Goal: Task Accomplishment & Management: Manage account settings

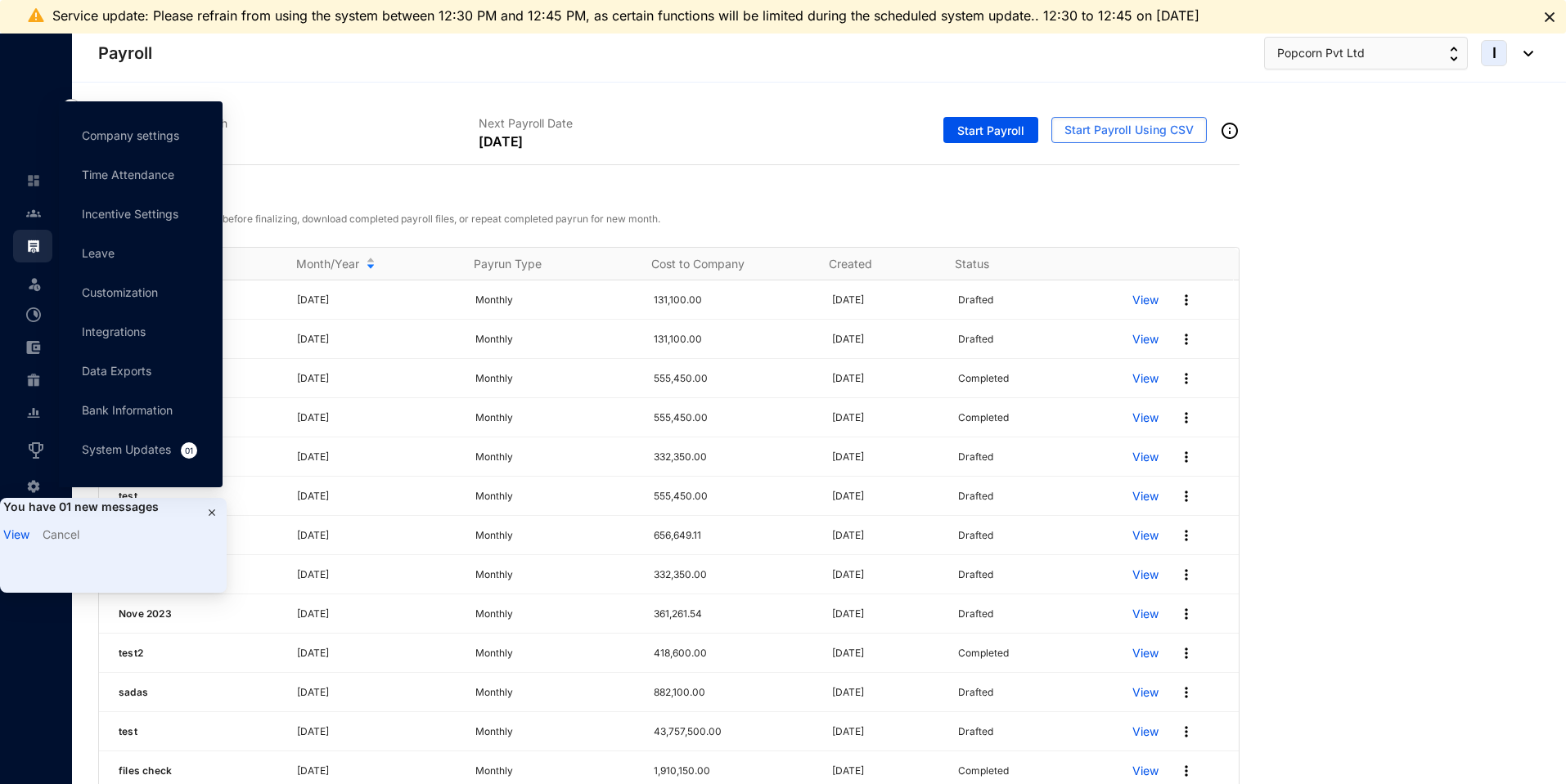
click at [212, 513] on img at bounding box center [212, 512] width 13 height 13
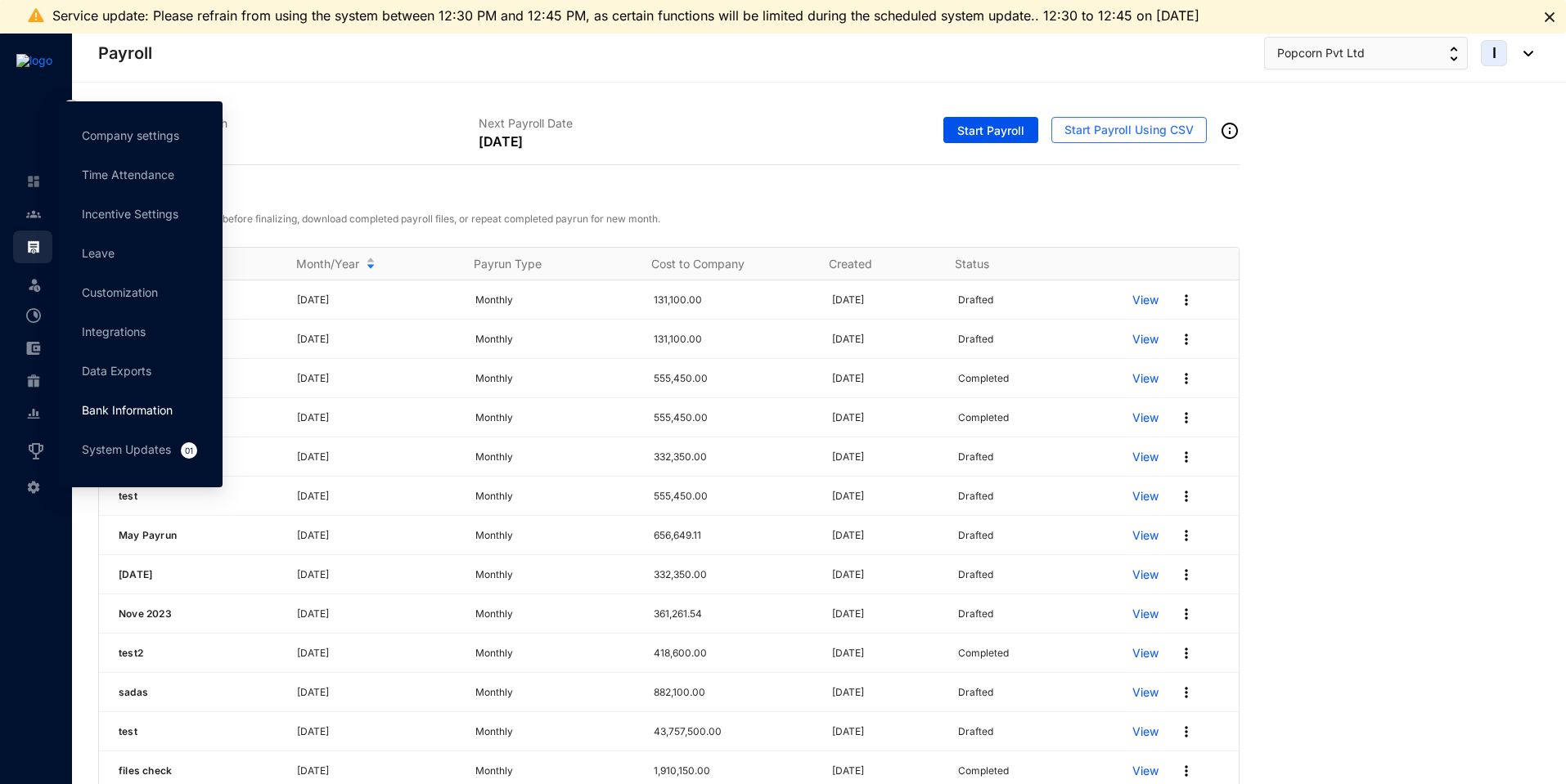
click at [111, 417] on link "Bank Information" at bounding box center [127, 410] width 91 height 14
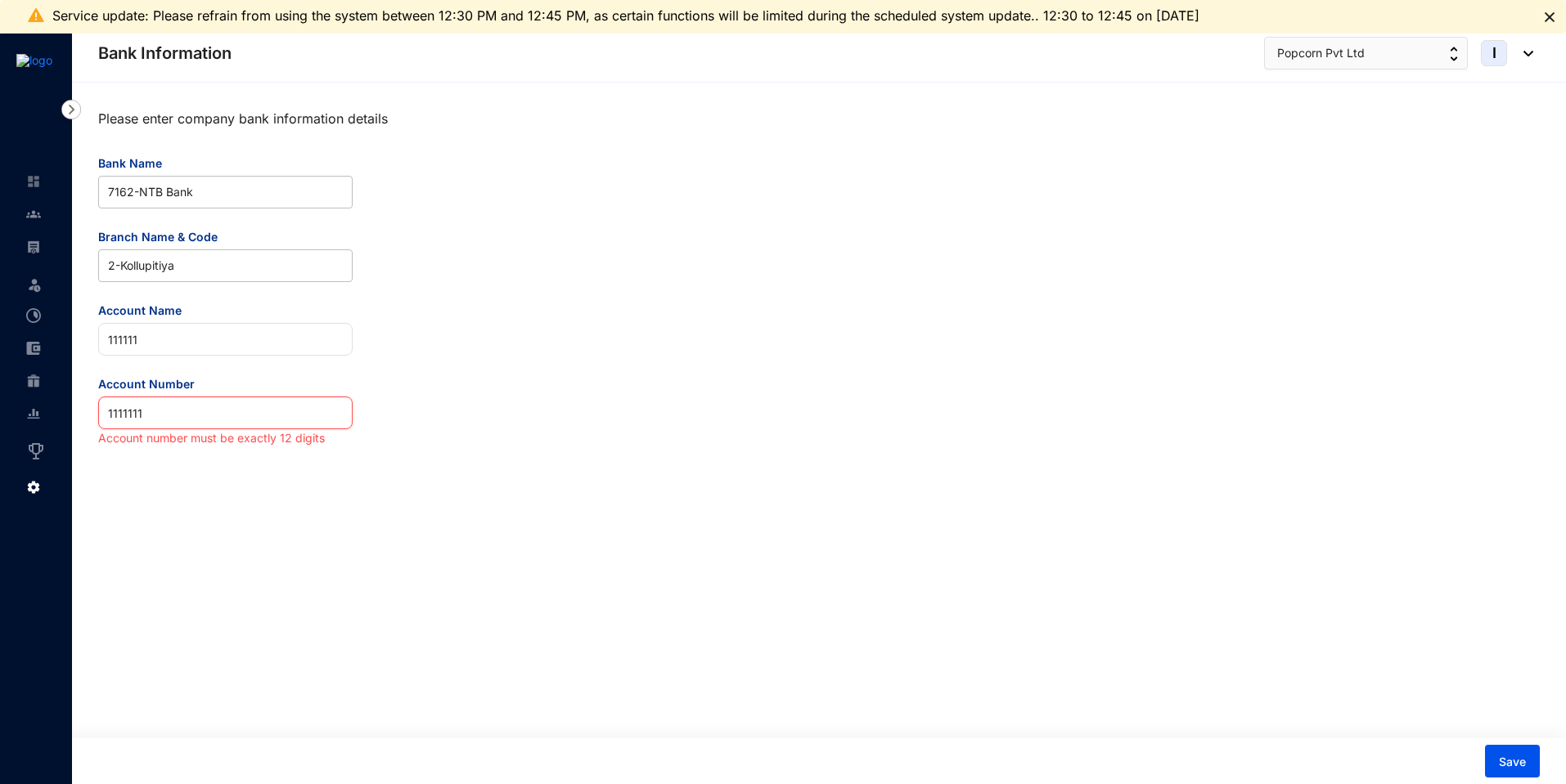
click at [194, 414] on input "1111111" at bounding box center [225, 412] width 254 height 32
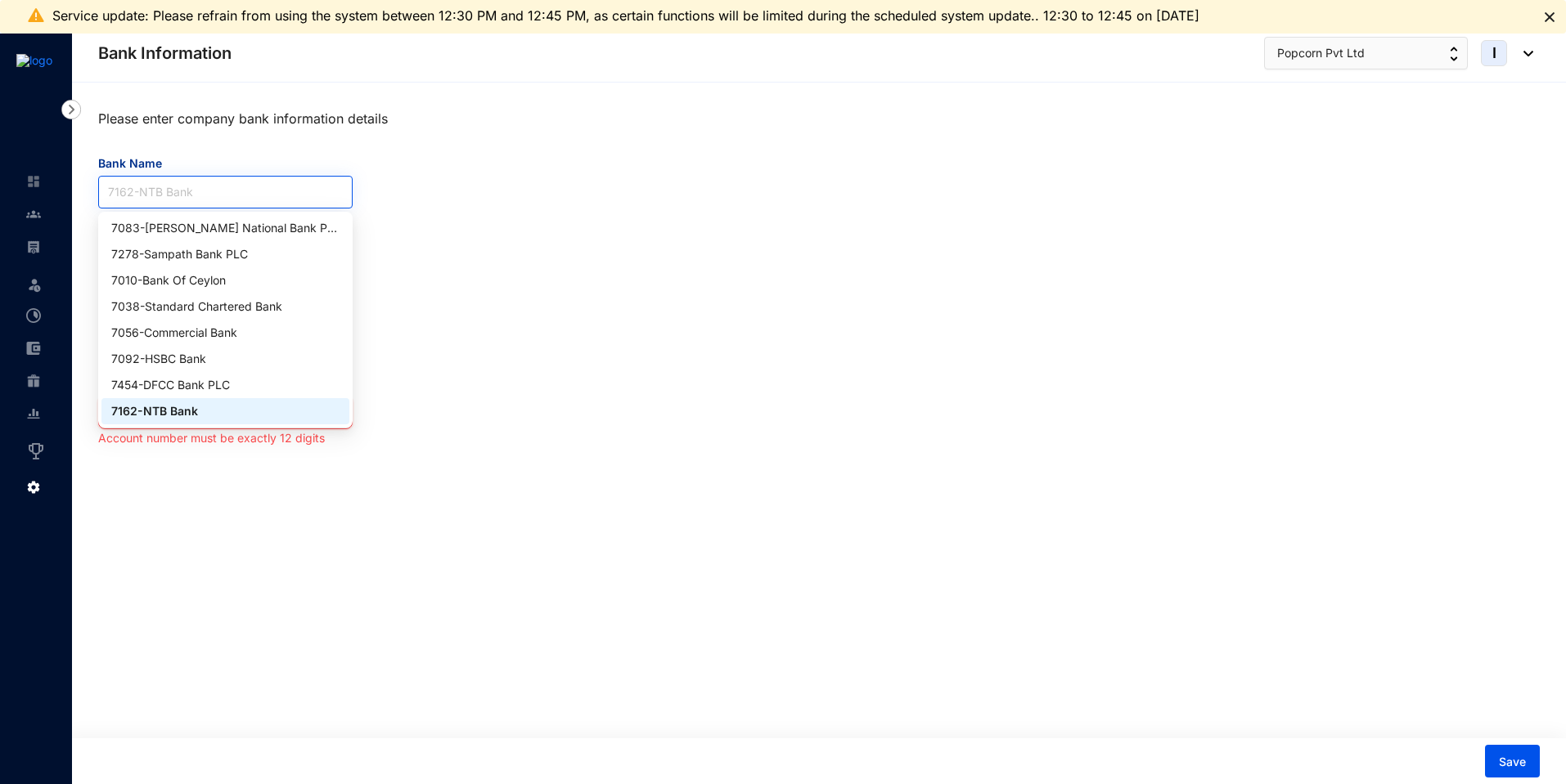
click at [212, 192] on span "7162 - NTB Bank" at bounding box center [226, 192] width 235 height 31
click at [196, 251] on div "7278 - Sampath Bank PLC" at bounding box center [225, 253] width 228 height 18
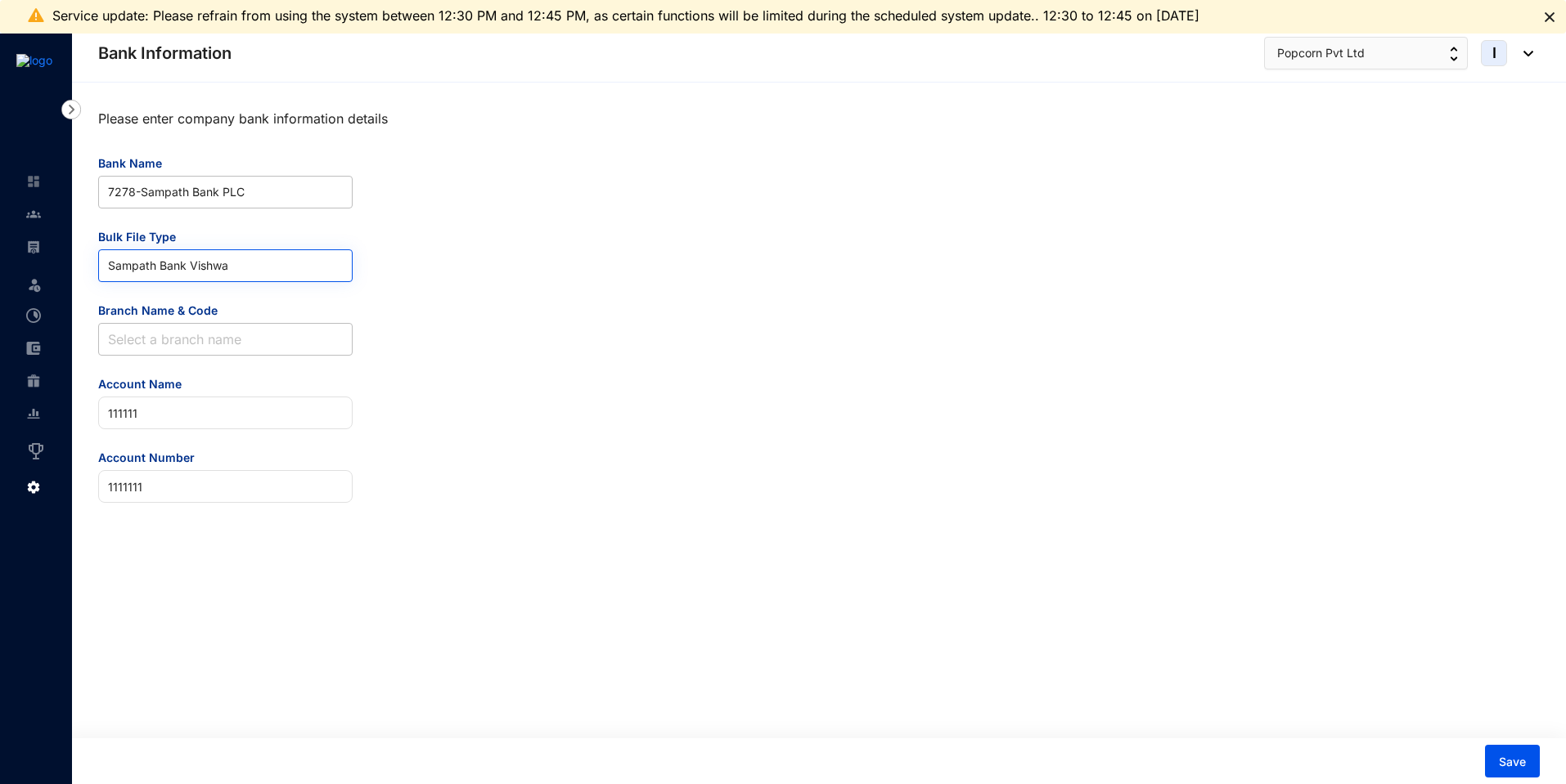
click at [209, 265] on span "Sampath Bank Vishwa" at bounding box center [226, 266] width 235 height 31
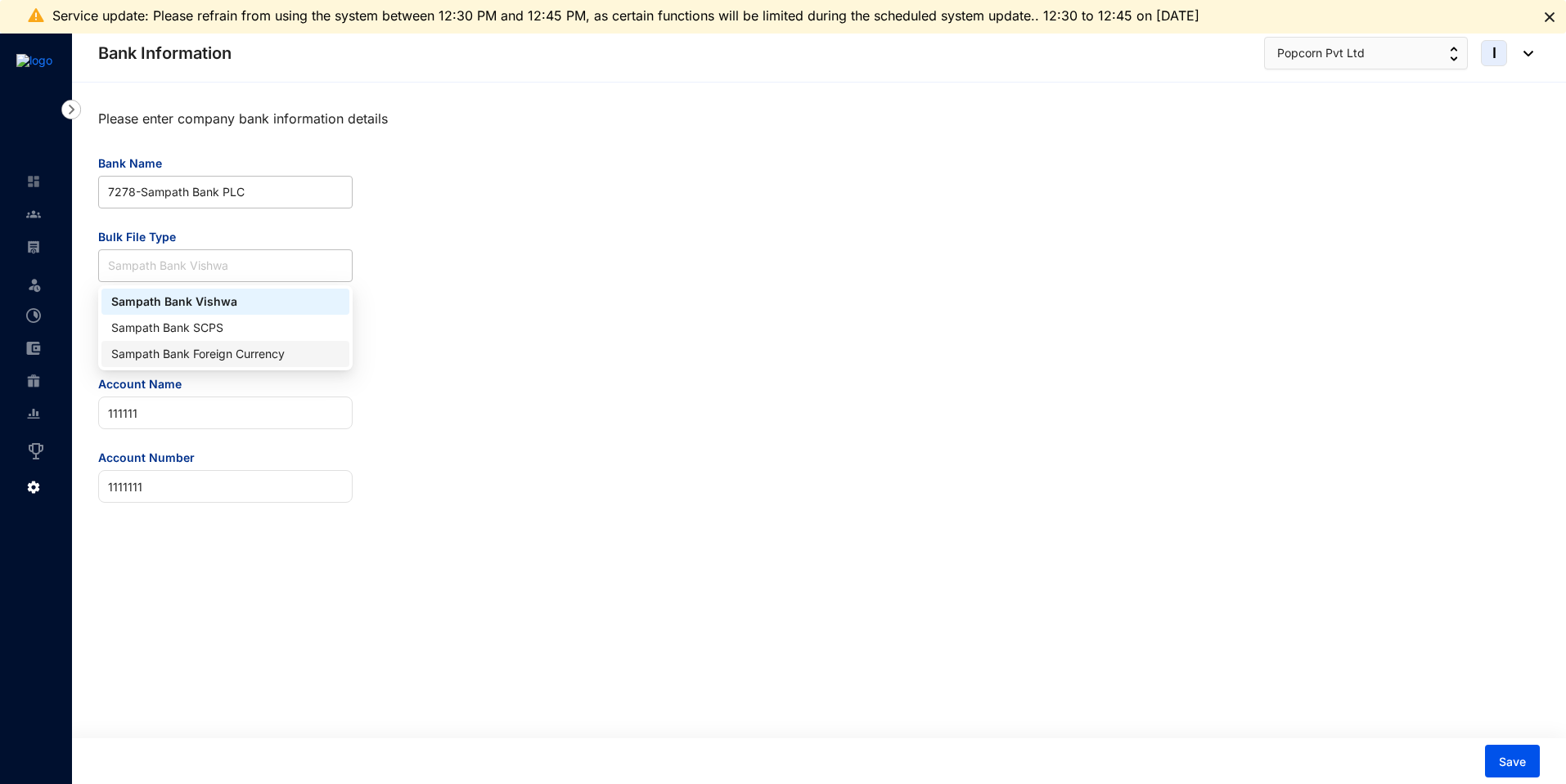
click at [251, 356] on div "Sampath Bank Foreign Currency" at bounding box center [225, 353] width 228 height 18
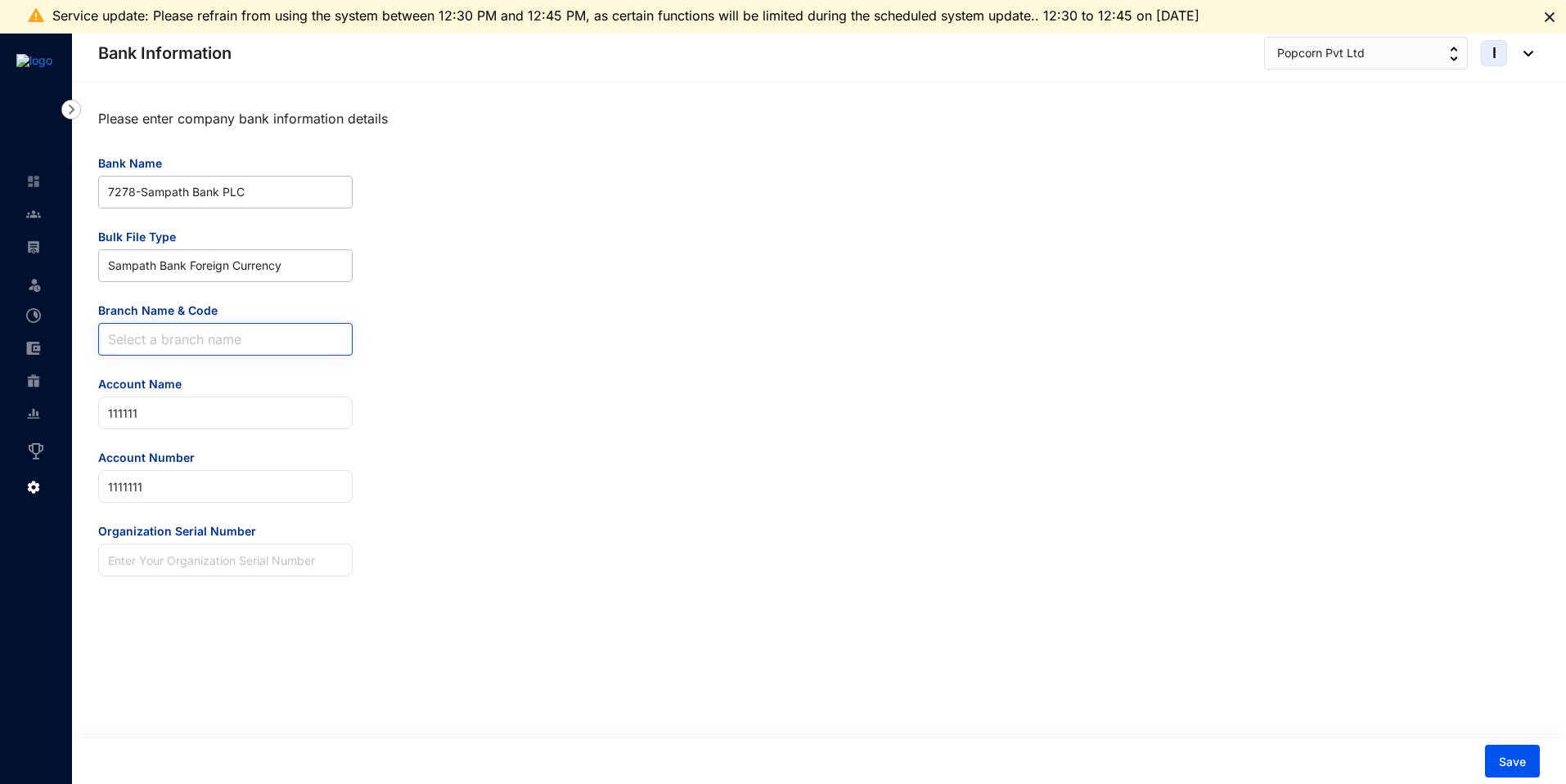
click at [166, 343] on input "Branch Name & Code" at bounding box center [226, 339] width 235 height 31
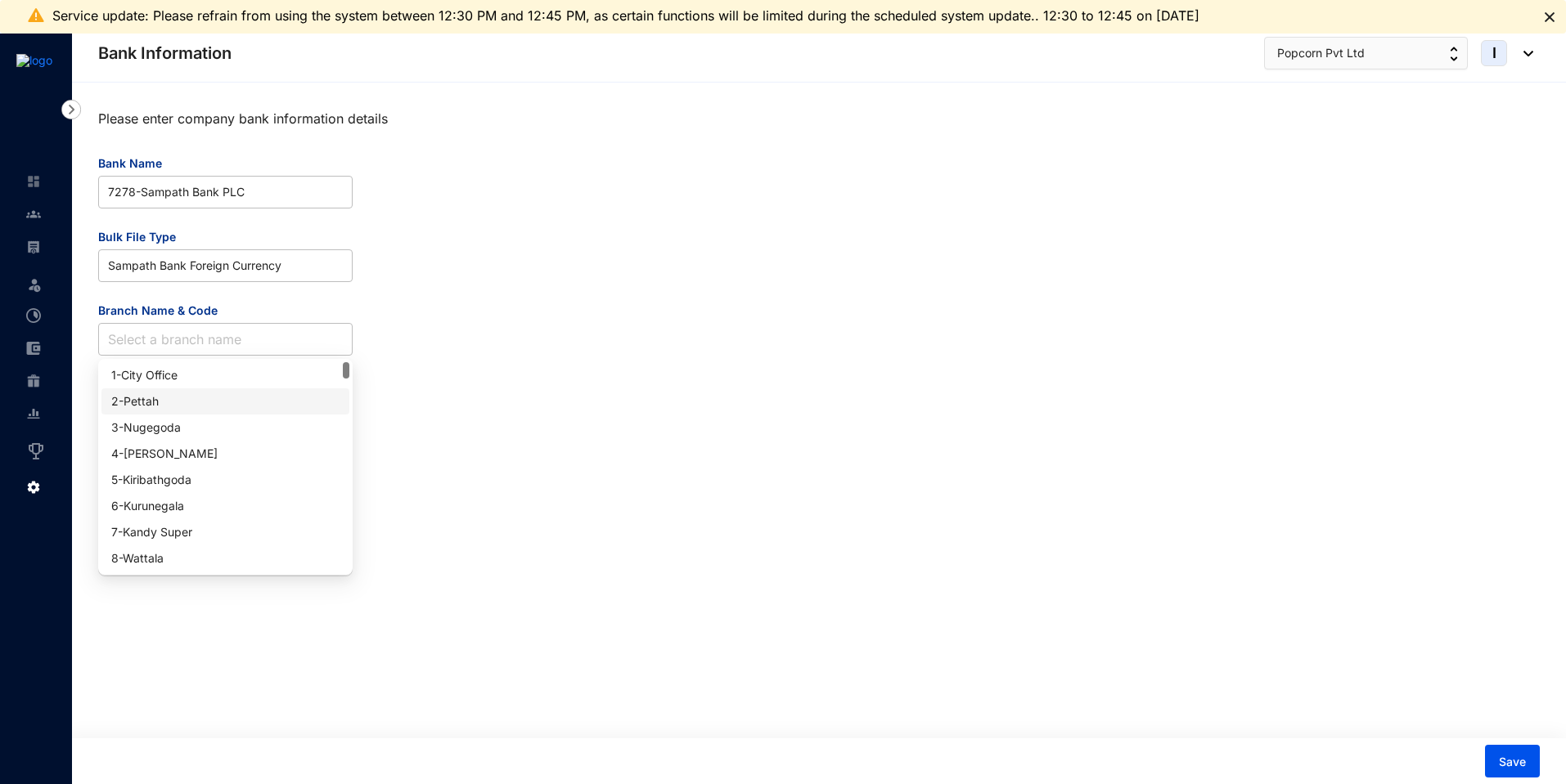
click at [193, 411] on div "2 - Pettah" at bounding box center [226, 401] width 248 height 26
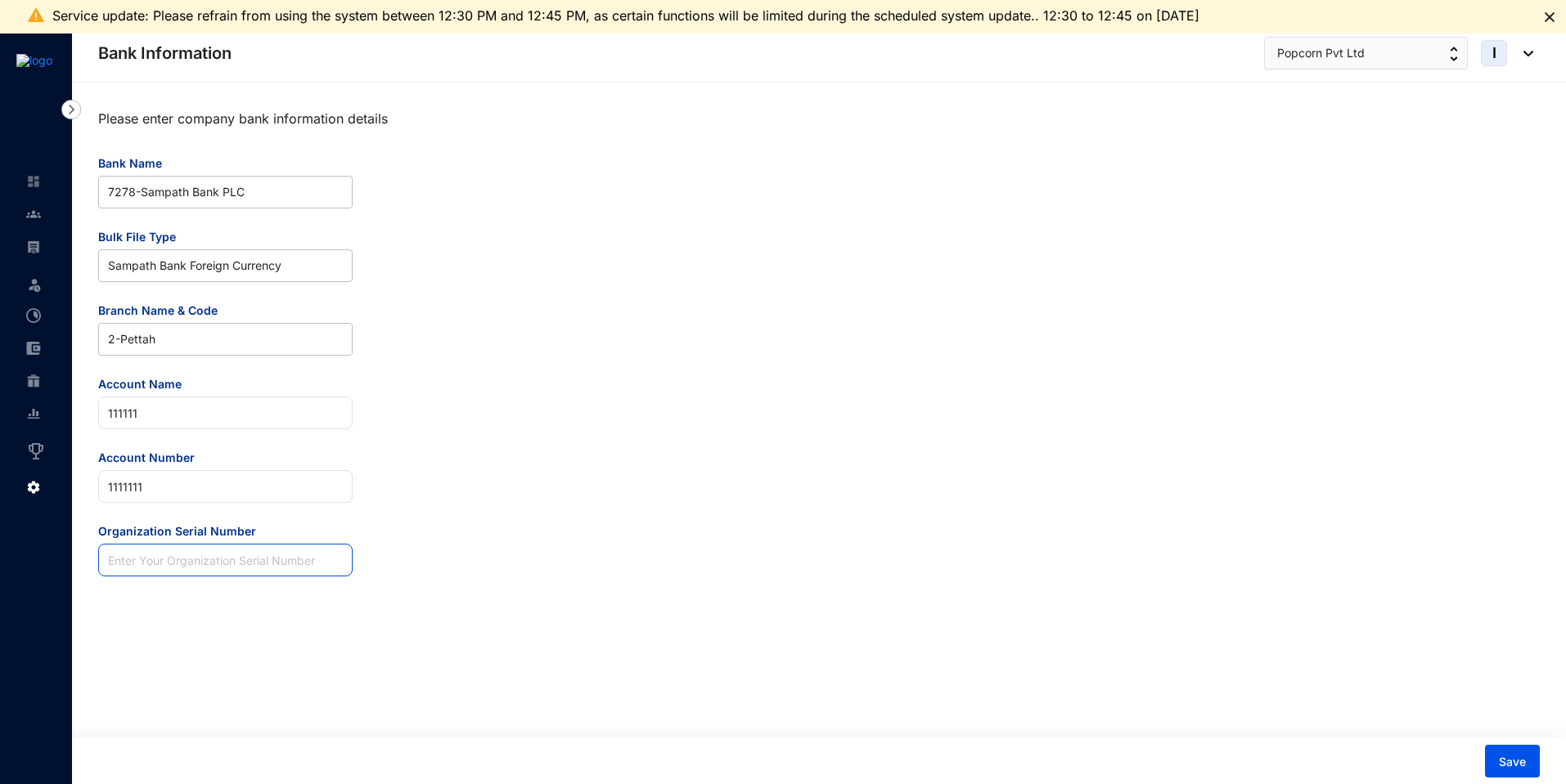
click at [166, 564] on input "Organization Serial Number" at bounding box center [225, 559] width 254 height 32
type input "994945456"
click at [1519, 753] on button "Save" at bounding box center [1511, 761] width 55 height 32
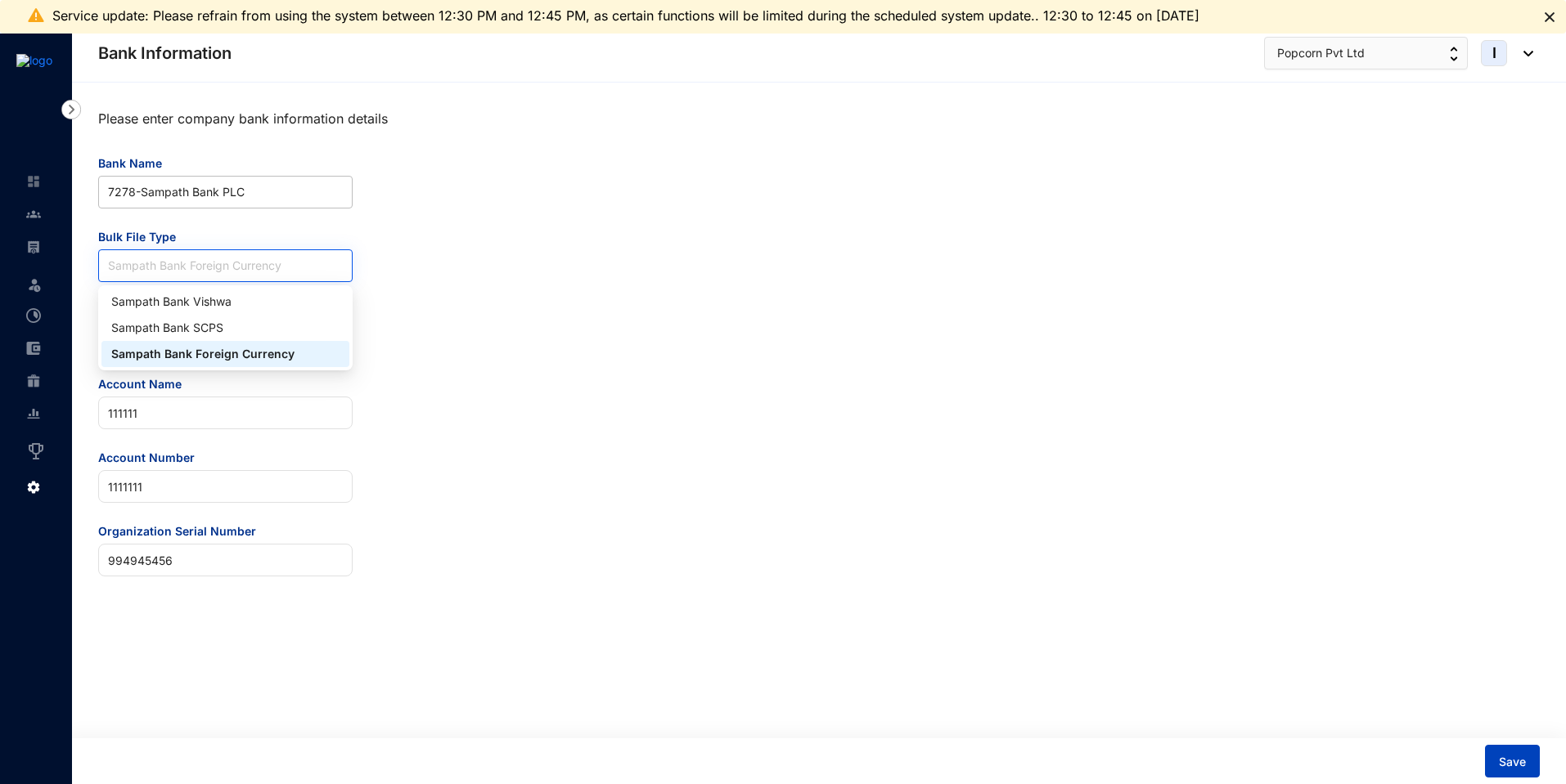
click at [234, 273] on span "Sampath Bank Foreign Currency" at bounding box center [226, 266] width 235 height 31
click at [216, 197] on span "7278 - Sampath Bank PLC" at bounding box center [226, 192] width 235 height 31
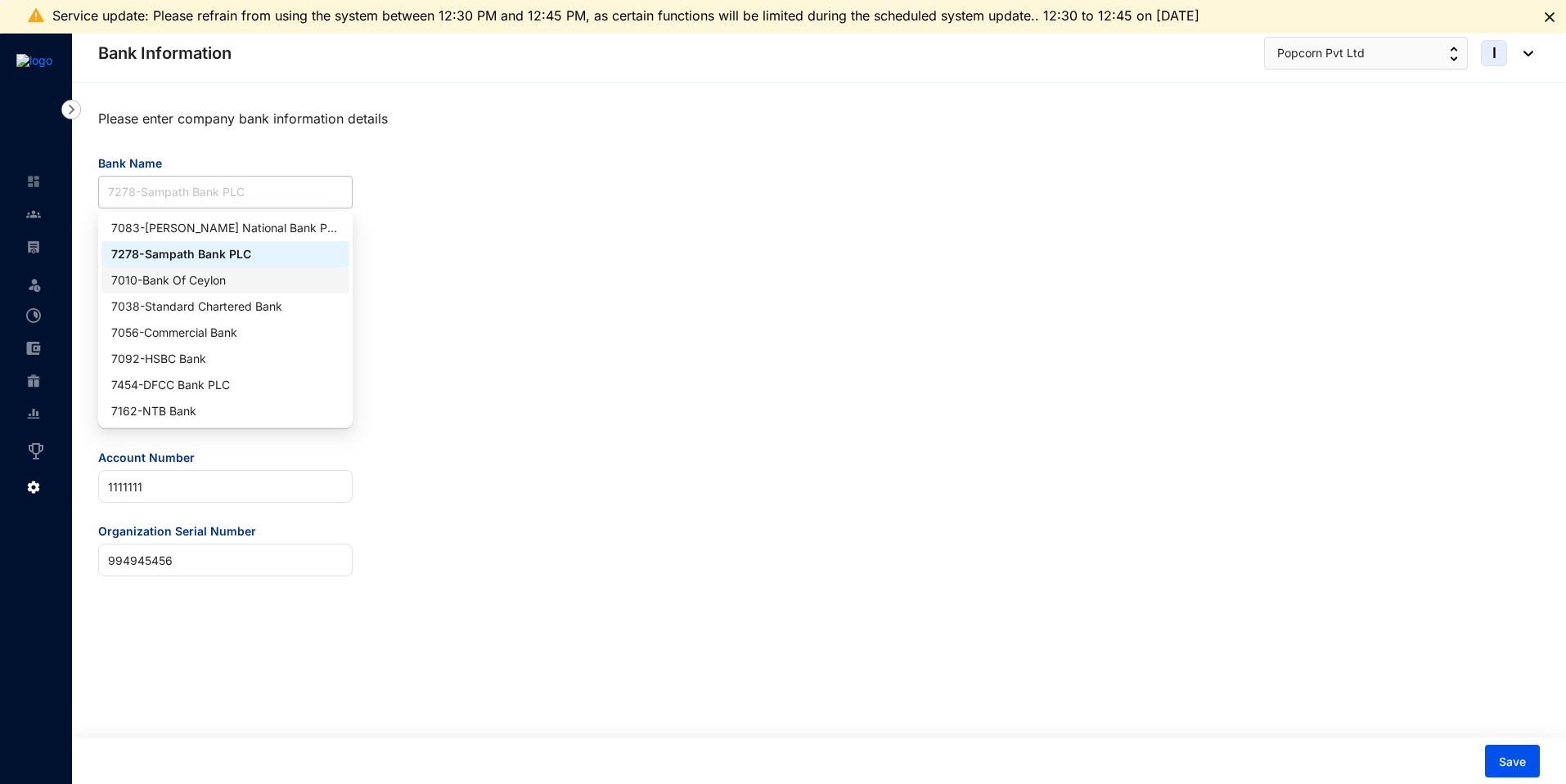
click at [207, 284] on div "7010 - Bank Of Ceylon" at bounding box center [225, 280] width 228 height 18
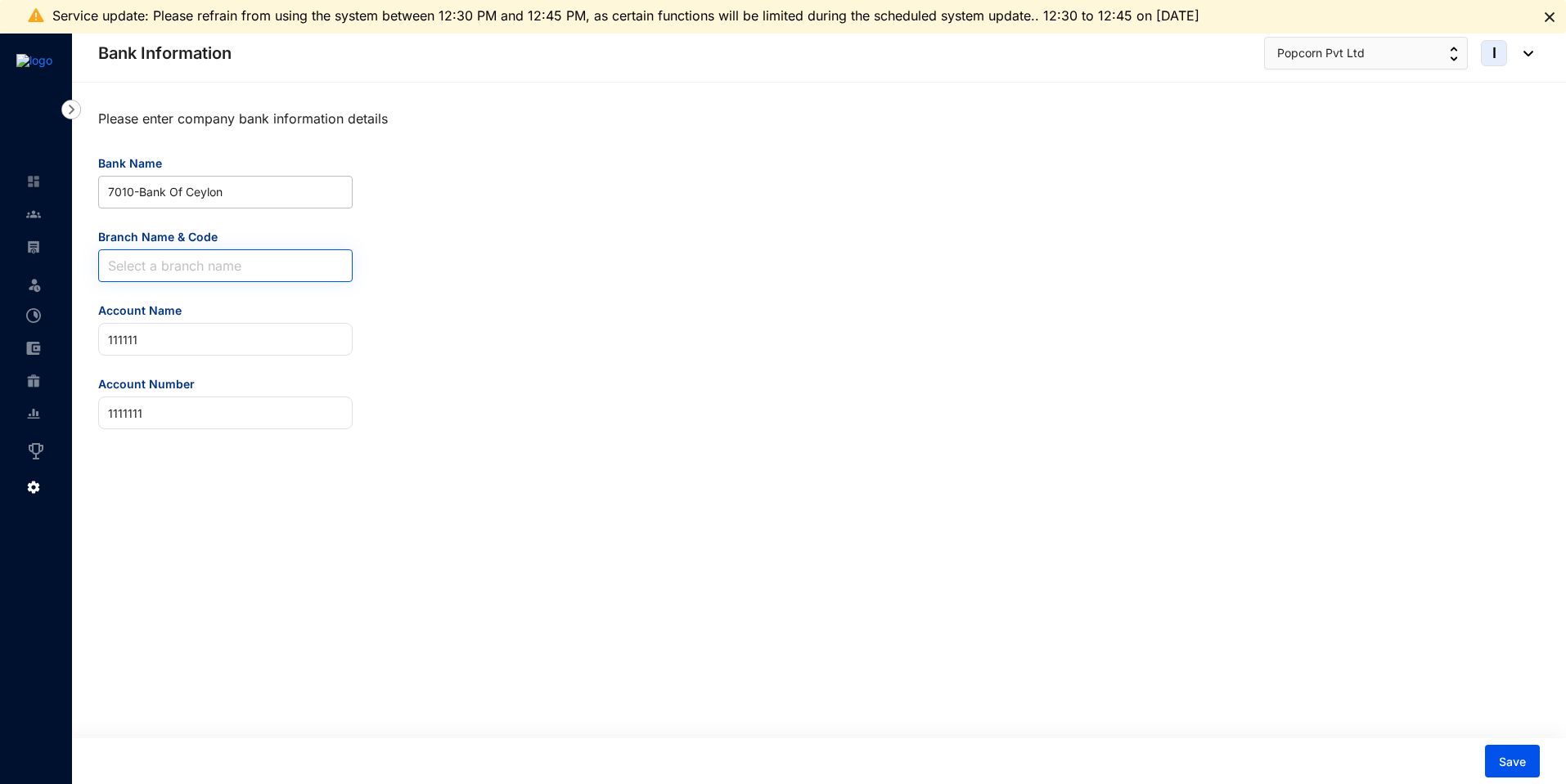
click at [138, 273] on input "Branch Name & Code" at bounding box center [226, 266] width 235 height 31
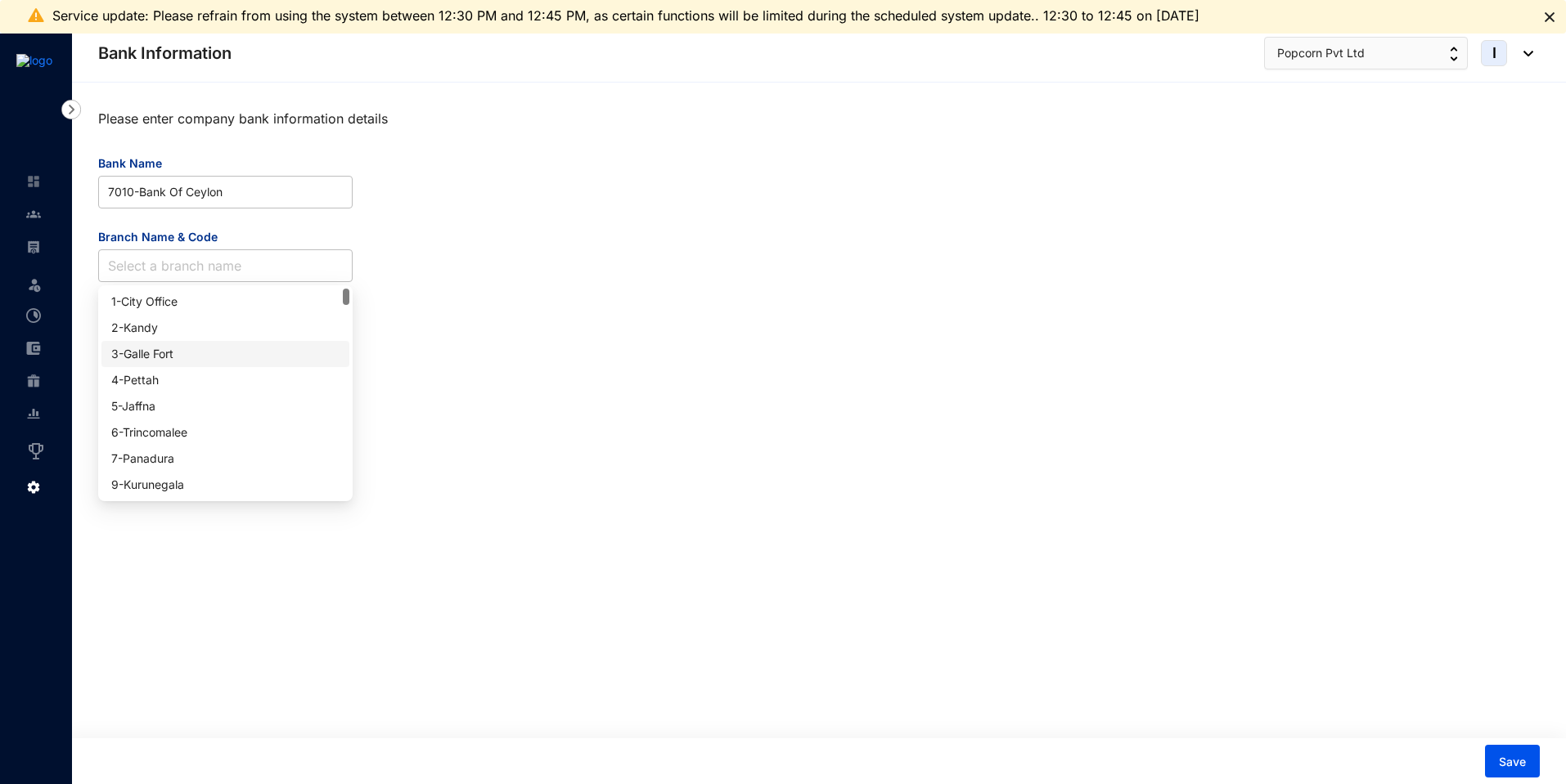
click at [168, 364] on div "3 - [GEOGRAPHIC_DATA]" at bounding box center [226, 354] width 248 height 26
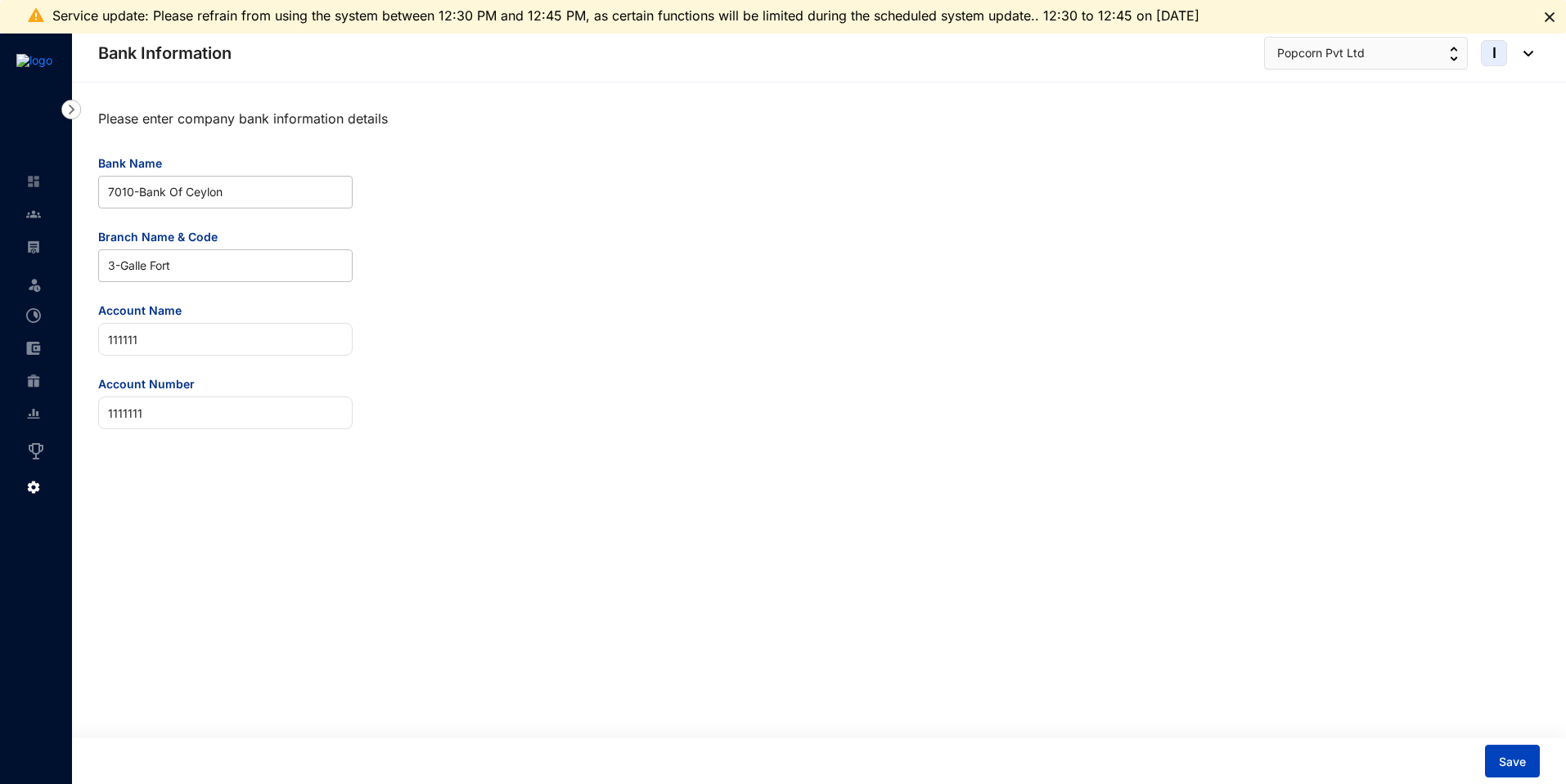
click at [1511, 750] on button "Save" at bounding box center [1511, 761] width 55 height 32
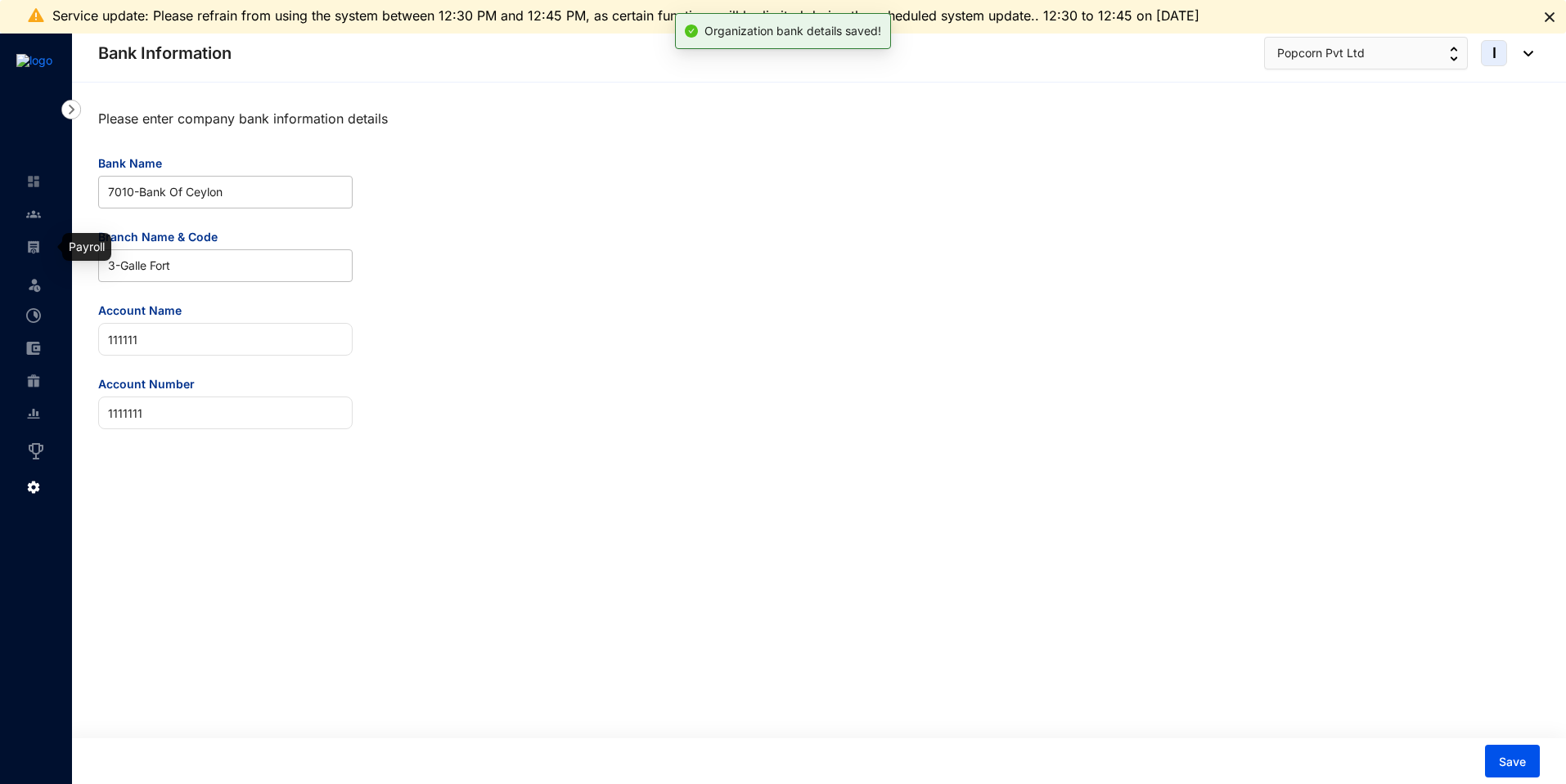
click at [39, 246] on img at bounding box center [33, 247] width 15 height 15
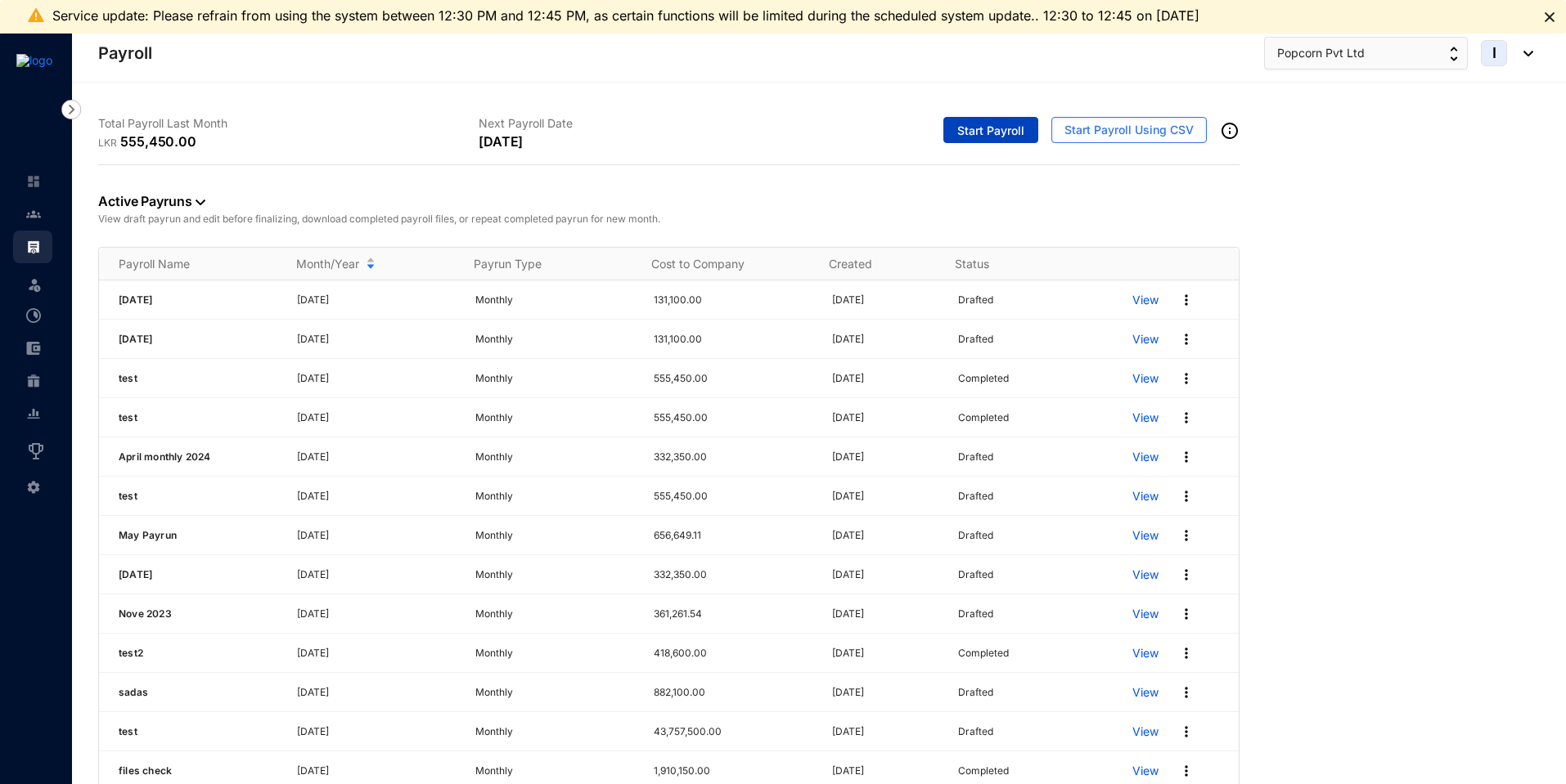
click at [993, 129] on span "Start Payroll" at bounding box center [991, 131] width 68 height 17
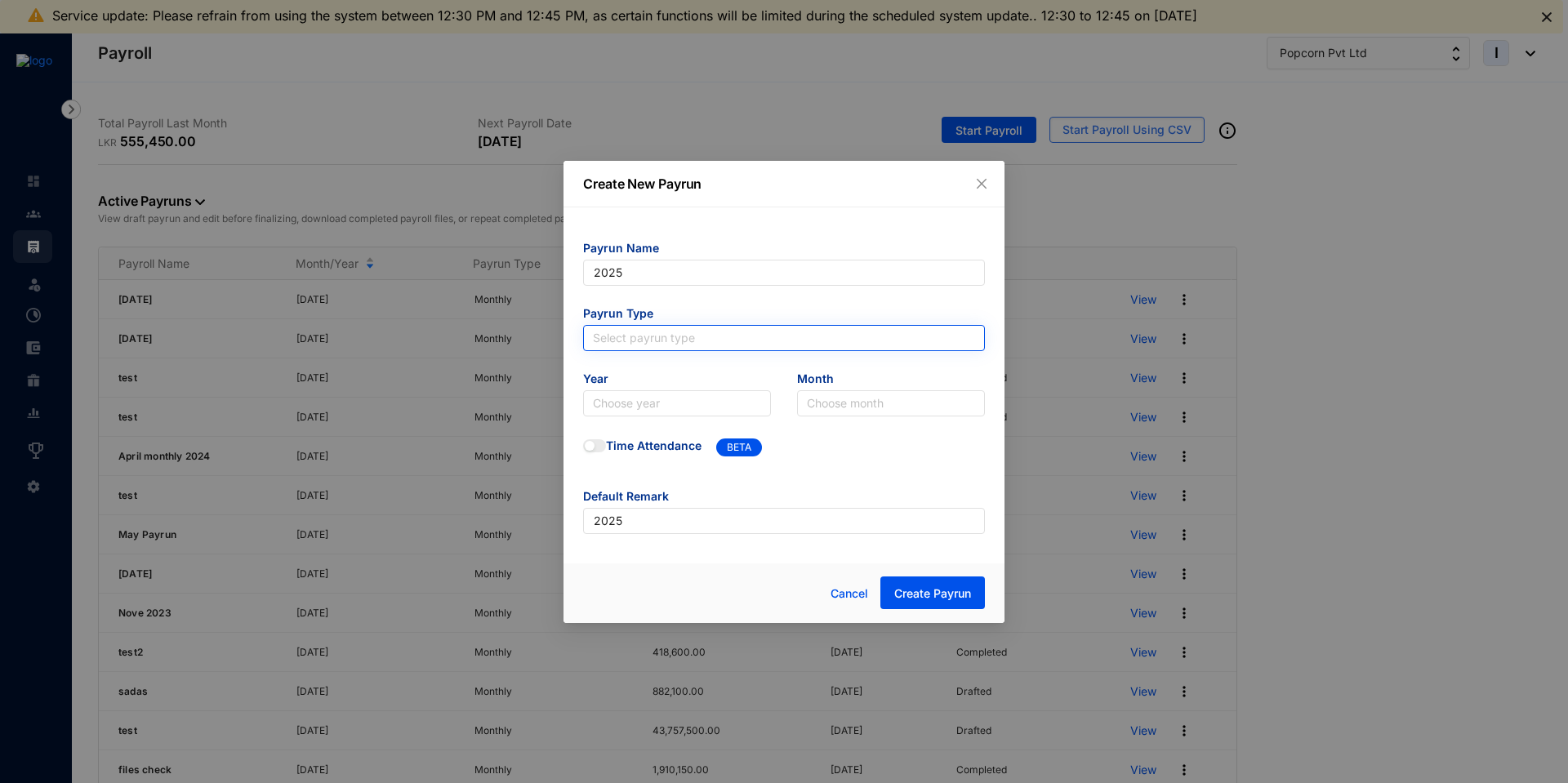
click at [650, 342] on input "search" at bounding box center [784, 338] width 382 height 25
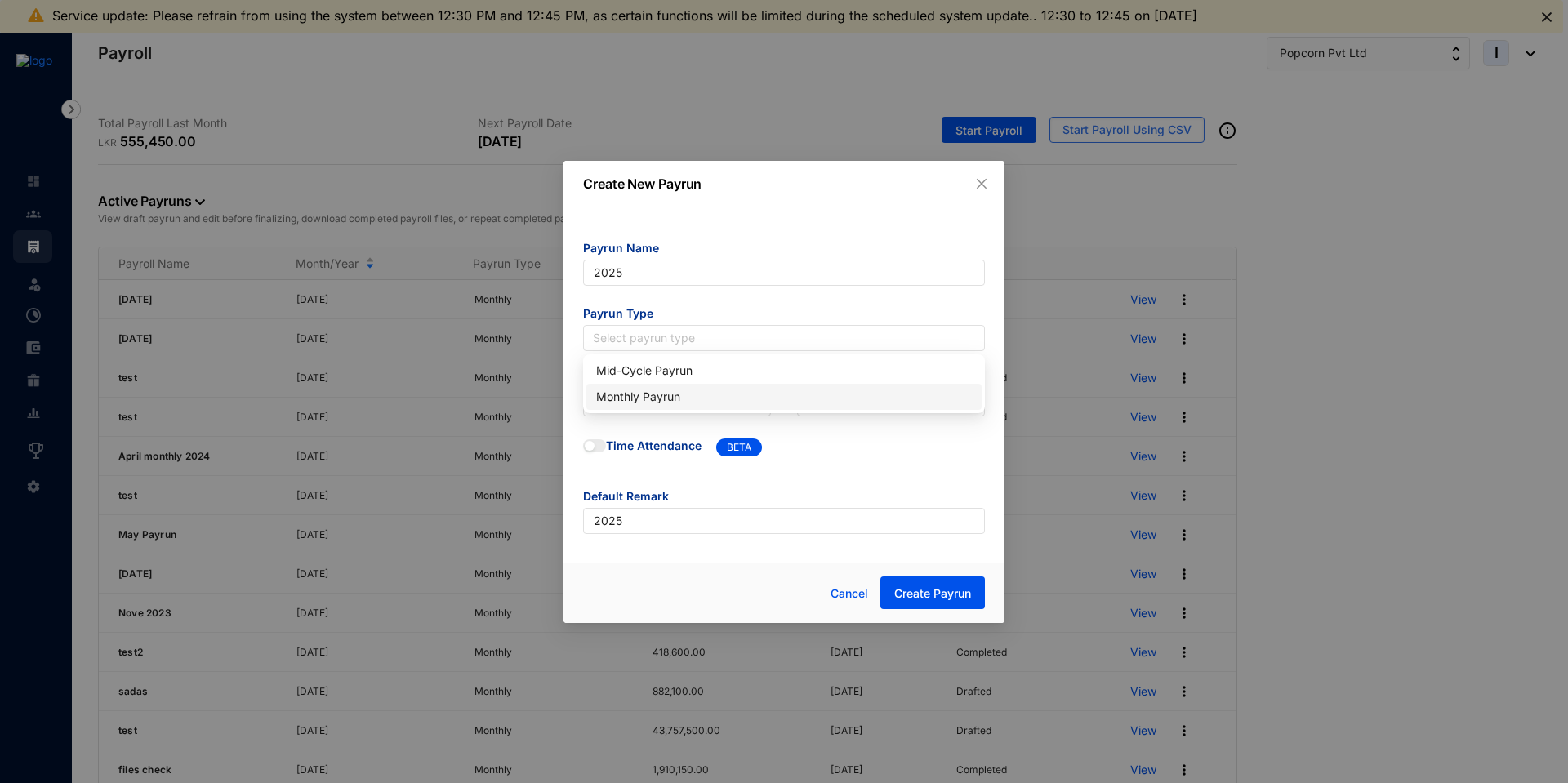
click at [656, 401] on div "Monthly Payrun" at bounding box center [784, 396] width 376 height 18
click at [640, 405] on input "search" at bounding box center [677, 404] width 168 height 25
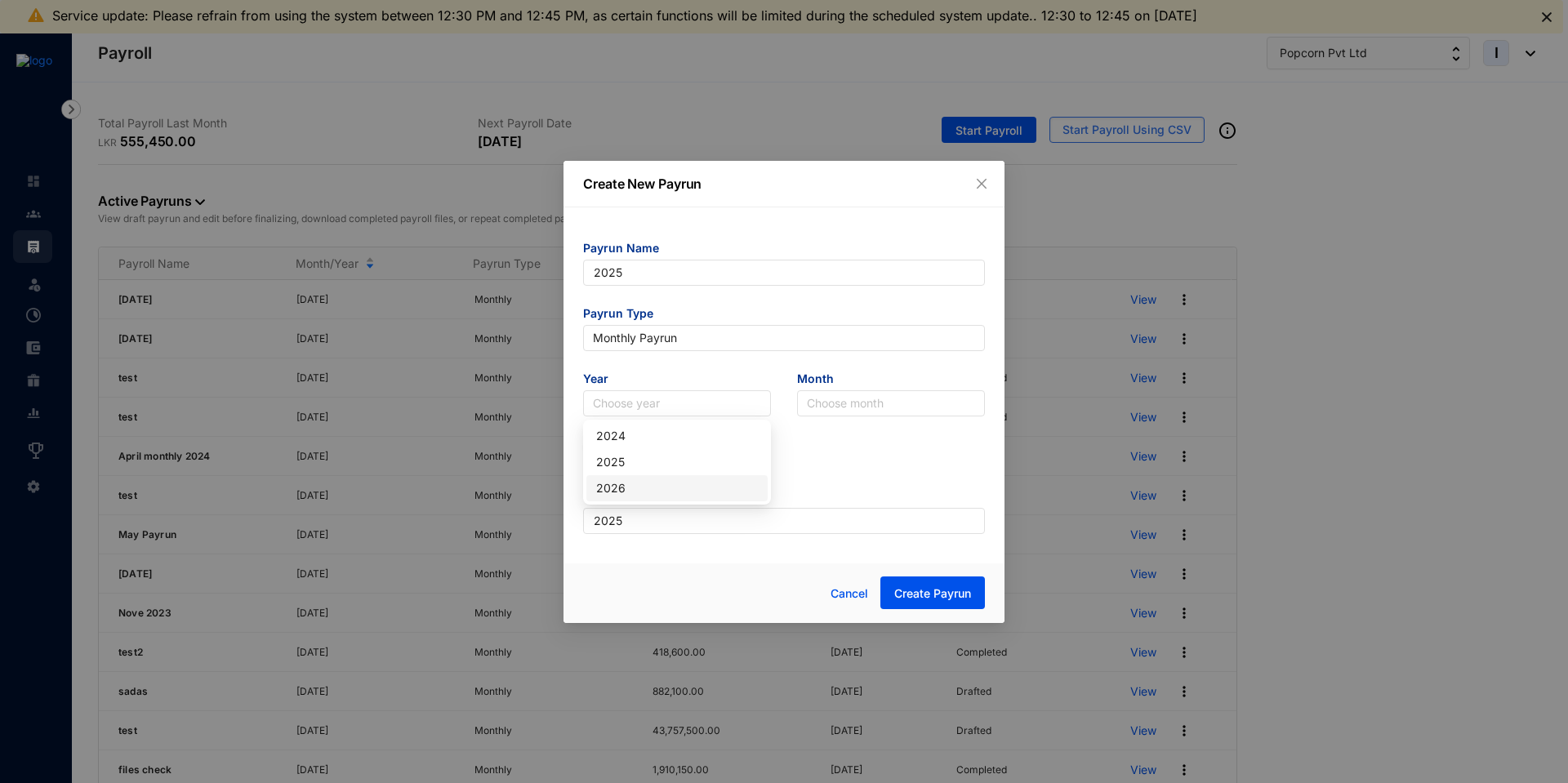
click at [630, 477] on div "2026" at bounding box center [677, 488] width 181 height 26
click at [631, 411] on span "2026" at bounding box center [677, 404] width 168 height 25
click at [639, 455] on div "2025" at bounding box center [677, 462] width 162 height 18
click at [862, 399] on input "search" at bounding box center [891, 404] width 168 height 25
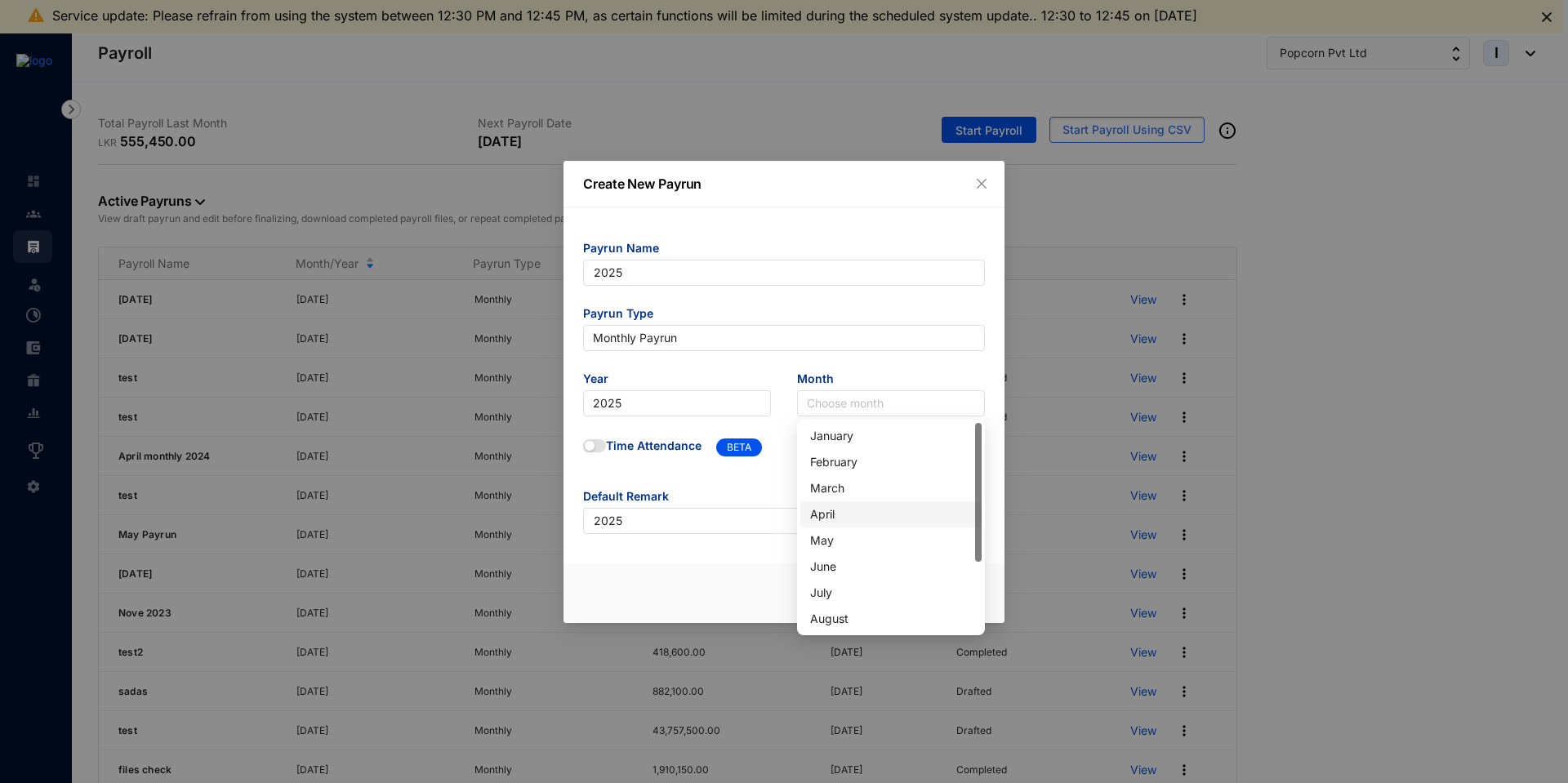
click at [834, 514] on div "April" at bounding box center [890, 513] width 162 height 18
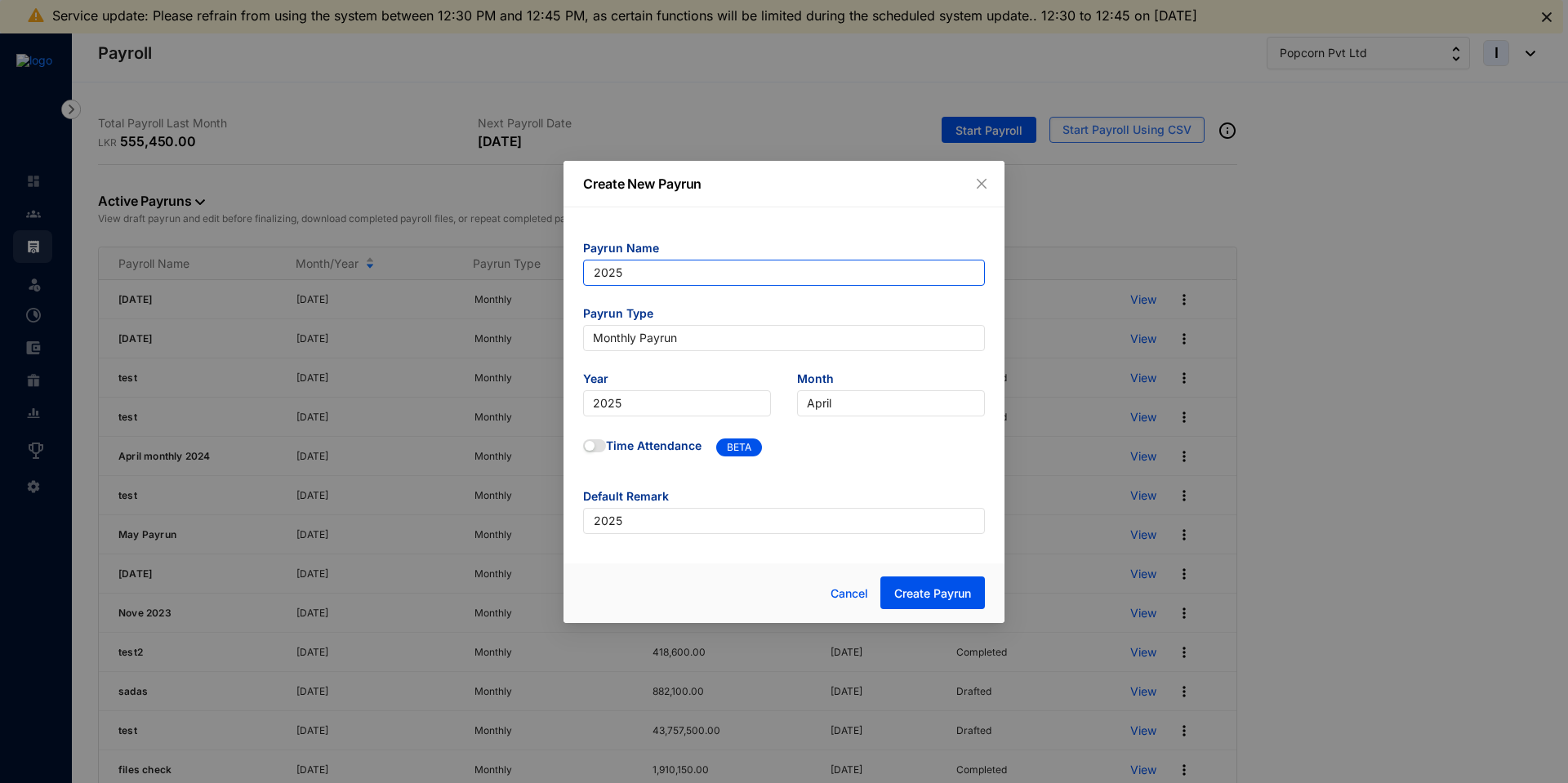
click at [647, 274] on input "2025" at bounding box center [784, 272] width 402 height 26
type input "[DATE]"
click at [900, 502] on span "Default Remark" at bounding box center [784, 498] width 402 height 19
click at [926, 602] on button "Create Payrun" at bounding box center [932, 592] width 104 height 32
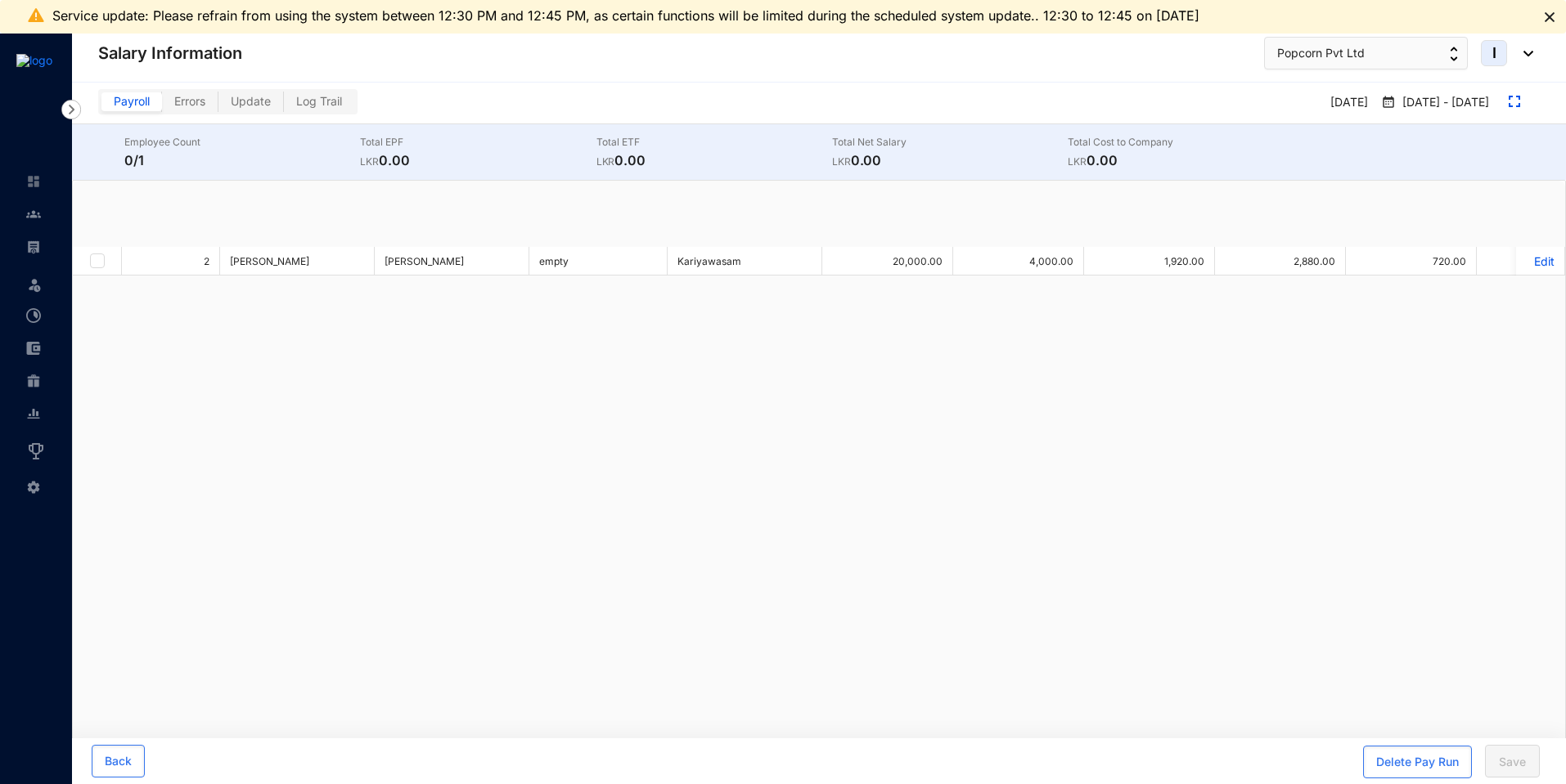
checkbox input "true"
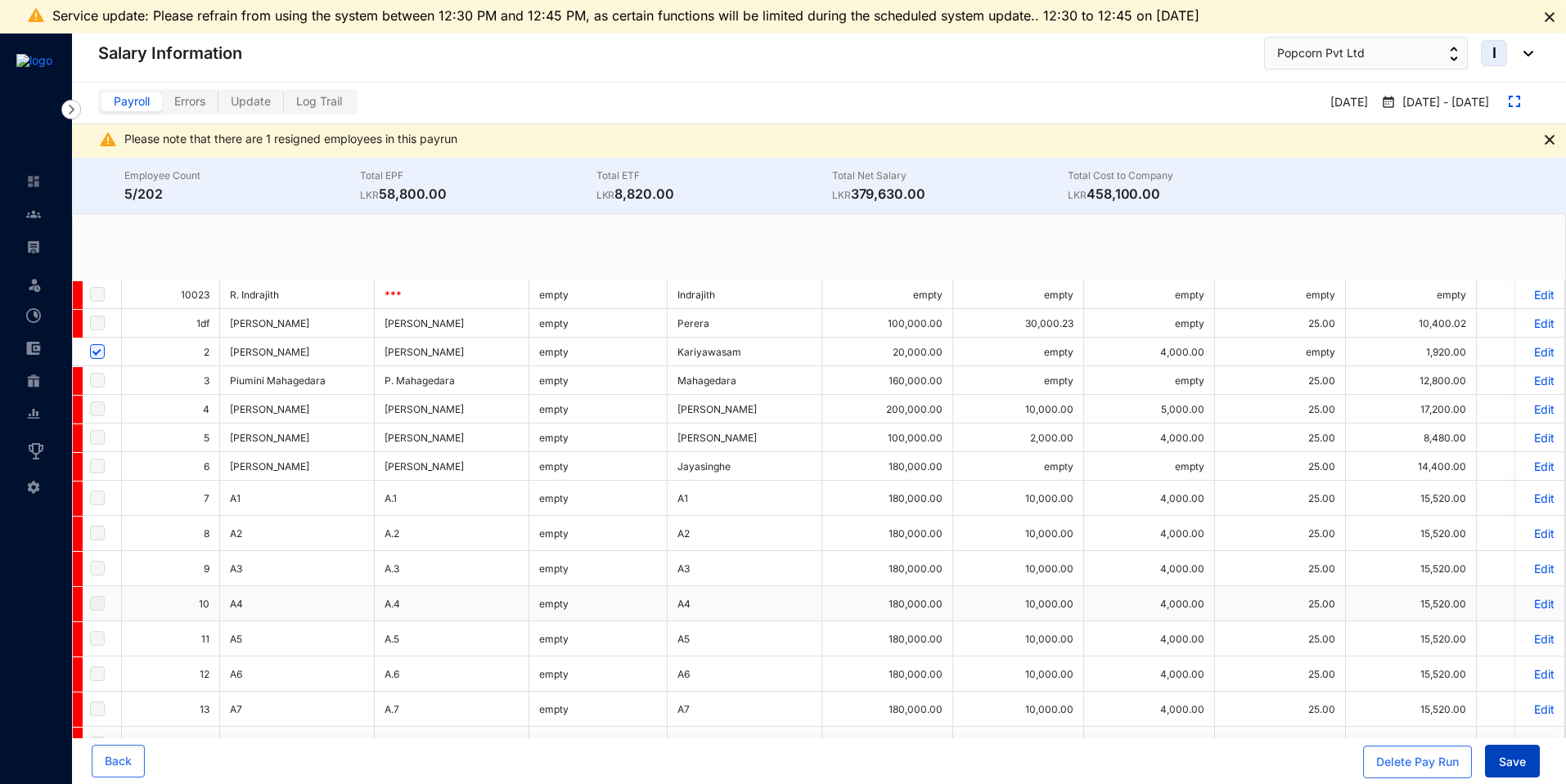
click at [1514, 771] on button "Save" at bounding box center [1511, 761] width 55 height 32
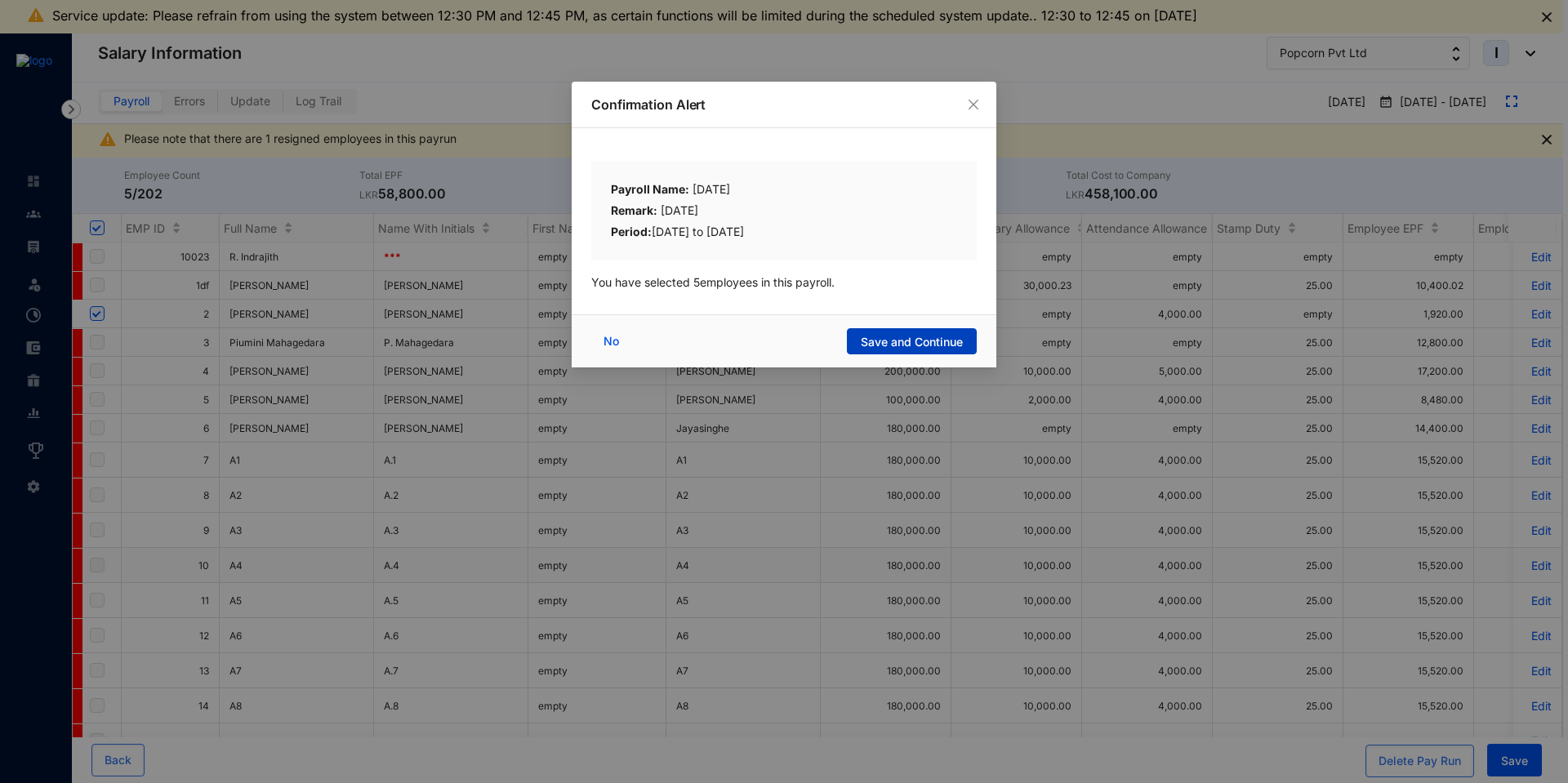
click at [915, 341] on span "Save and Continue" at bounding box center [911, 343] width 103 height 17
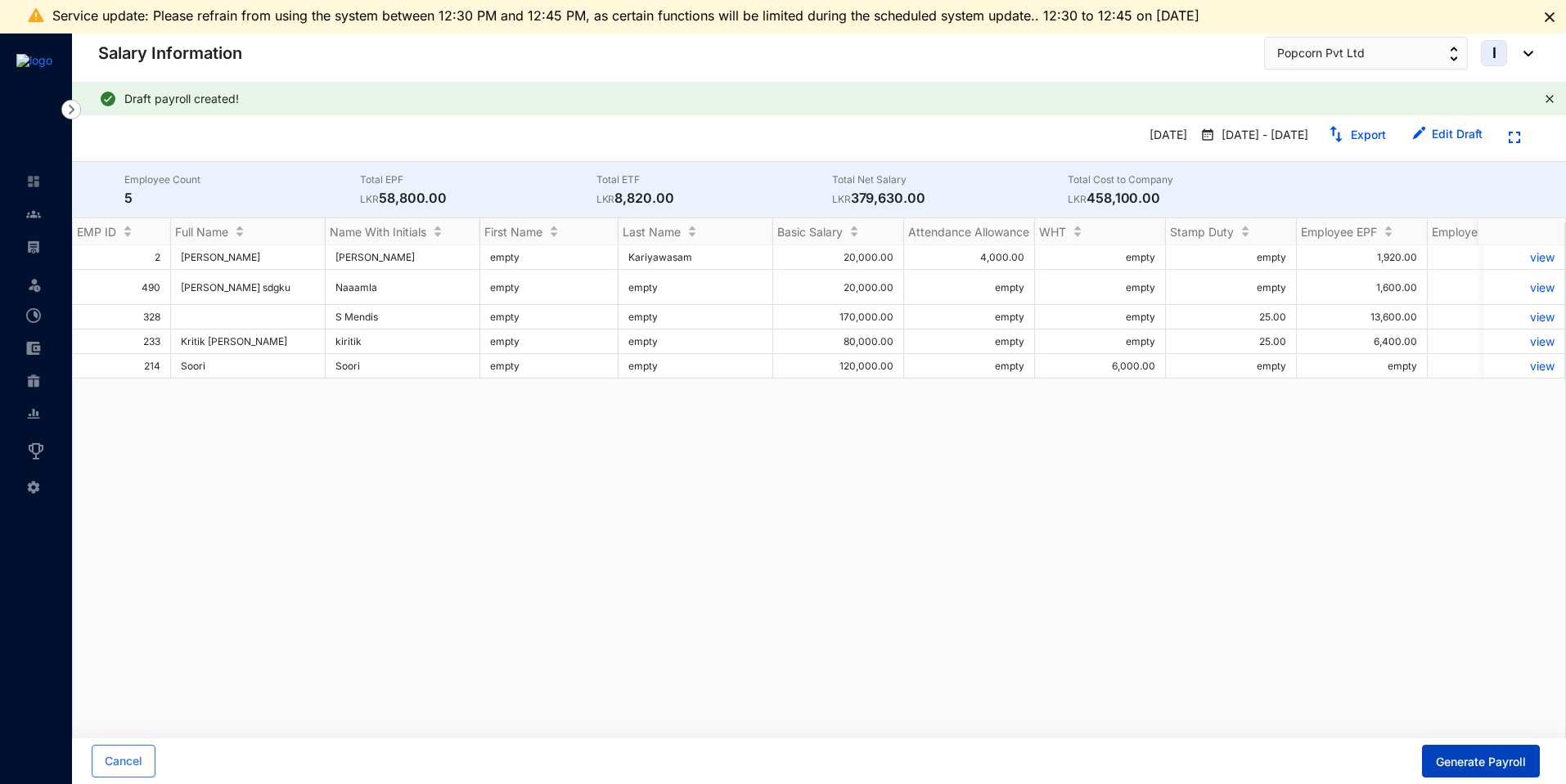
click at [1467, 775] on button "Generate Payroll" at bounding box center [1480, 761] width 117 height 32
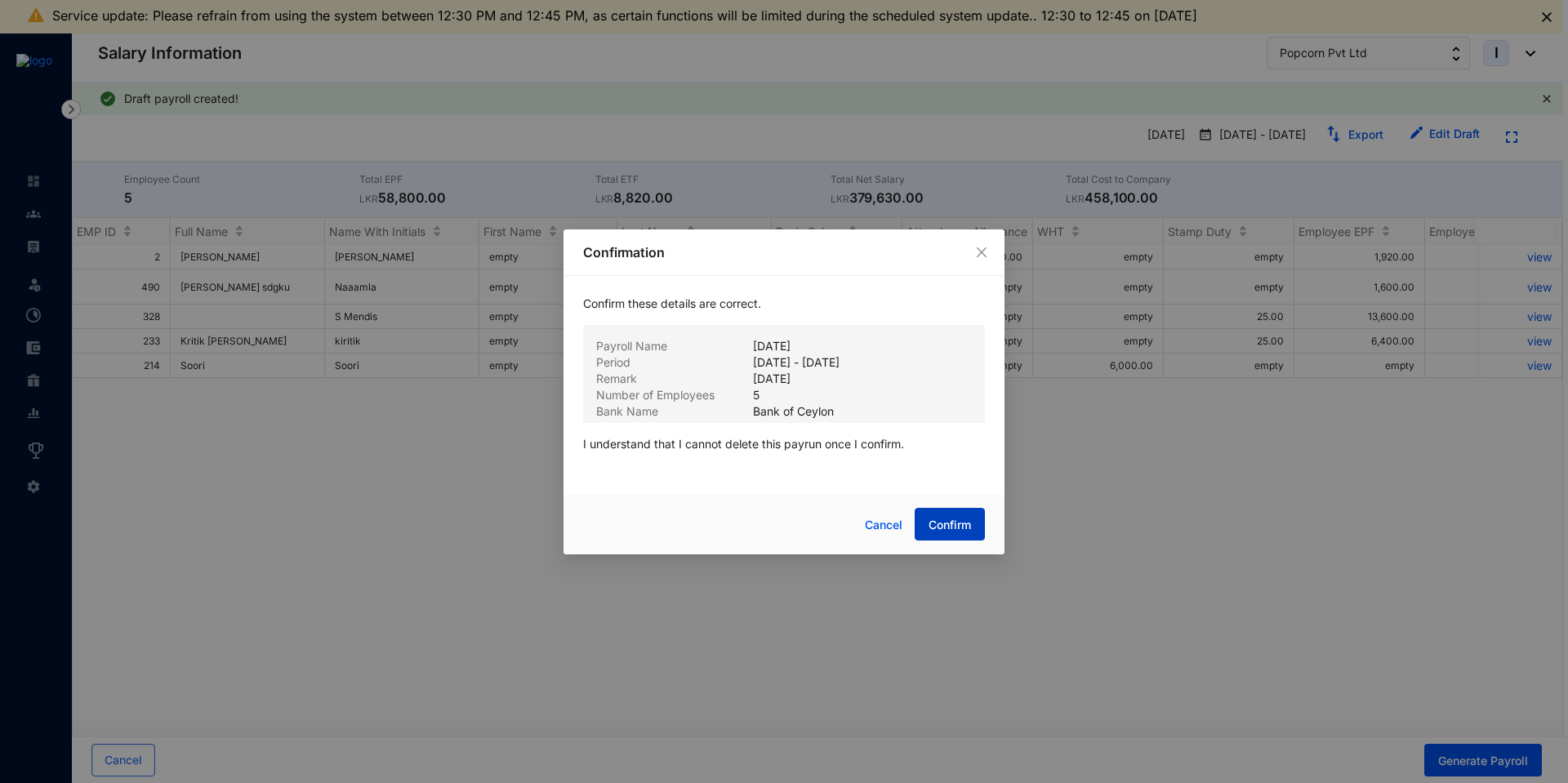
click at [947, 527] on span "Confirm" at bounding box center [950, 525] width 42 height 17
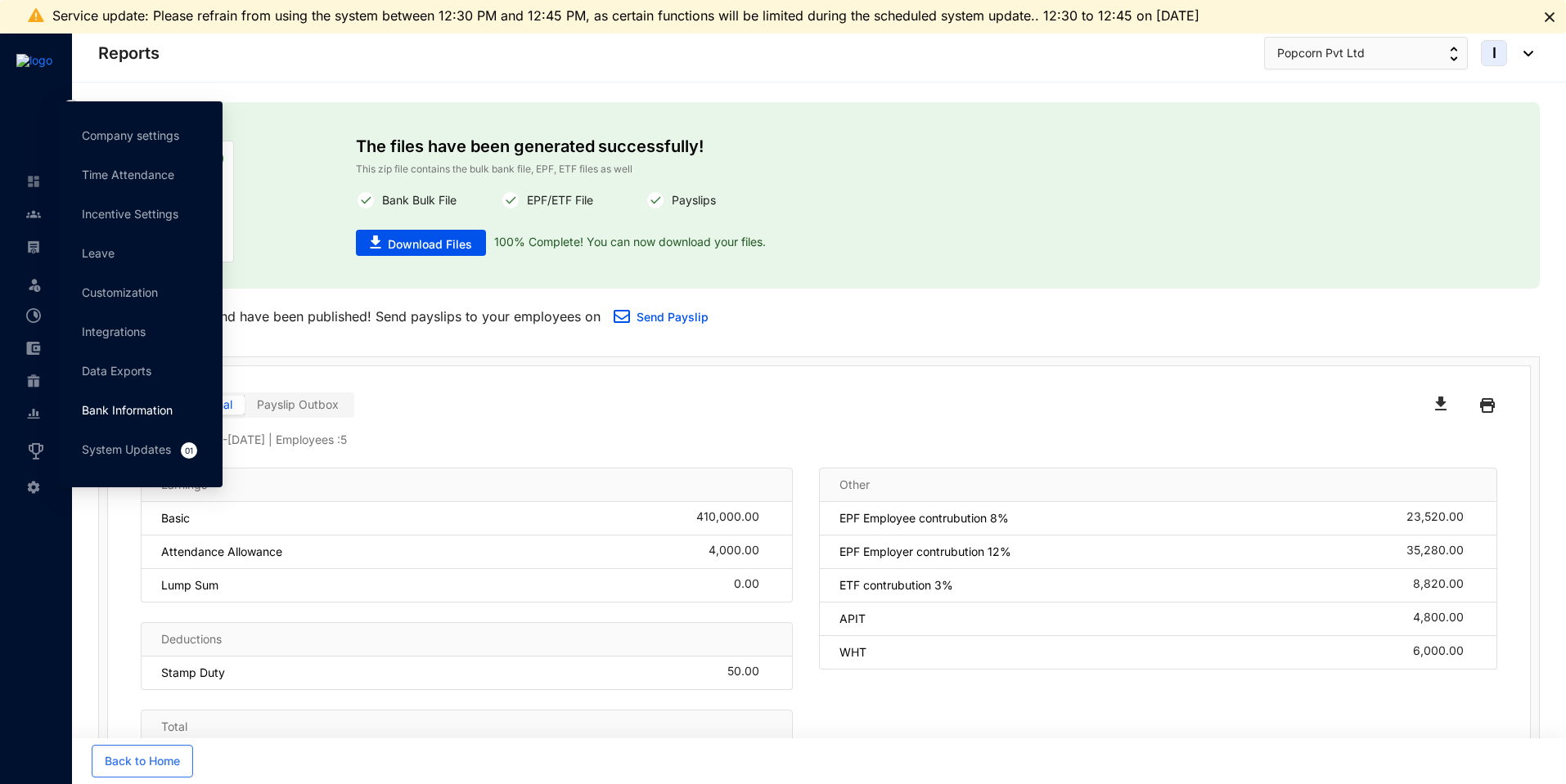
click at [129, 417] on link "Bank Information" at bounding box center [127, 410] width 91 height 14
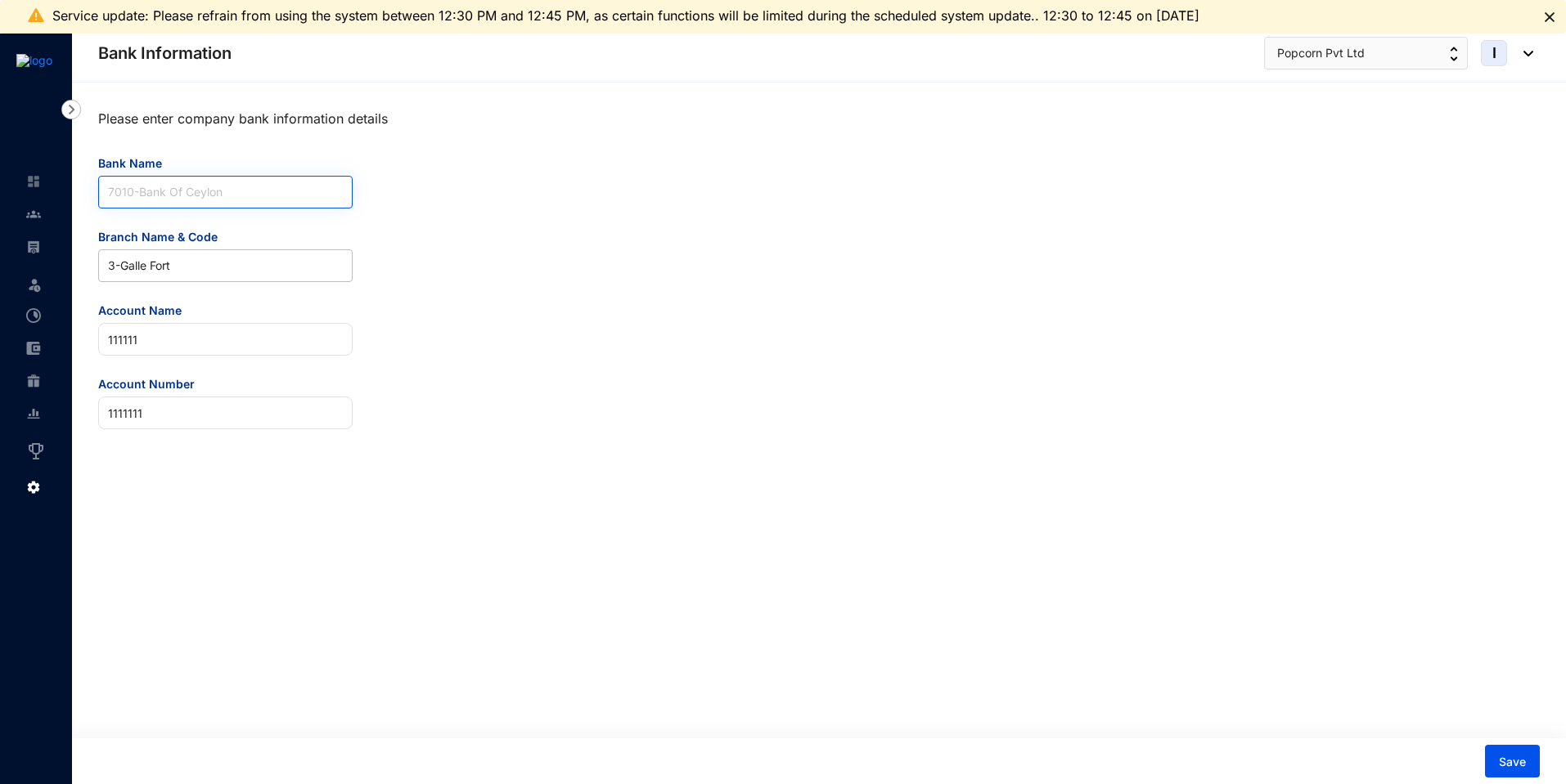
click at [227, 208] on div "7010 - Bank Of Ceylon" at bounding box center [225, 191] width 254 height 32
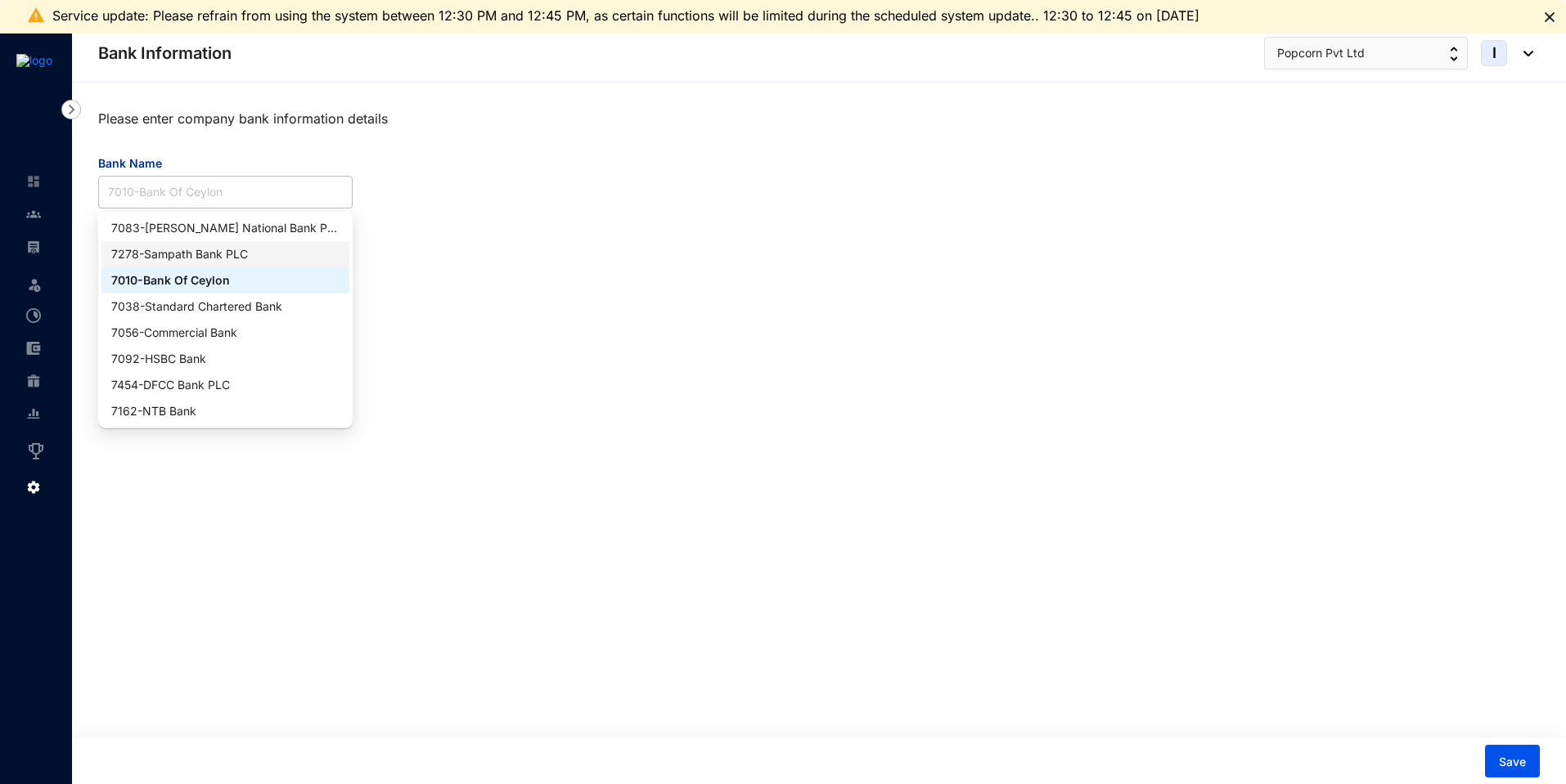
click at [236, 253] on div "7278 - Sampath Bank PLC" at bounding box center [225, 253] width 228 height 18
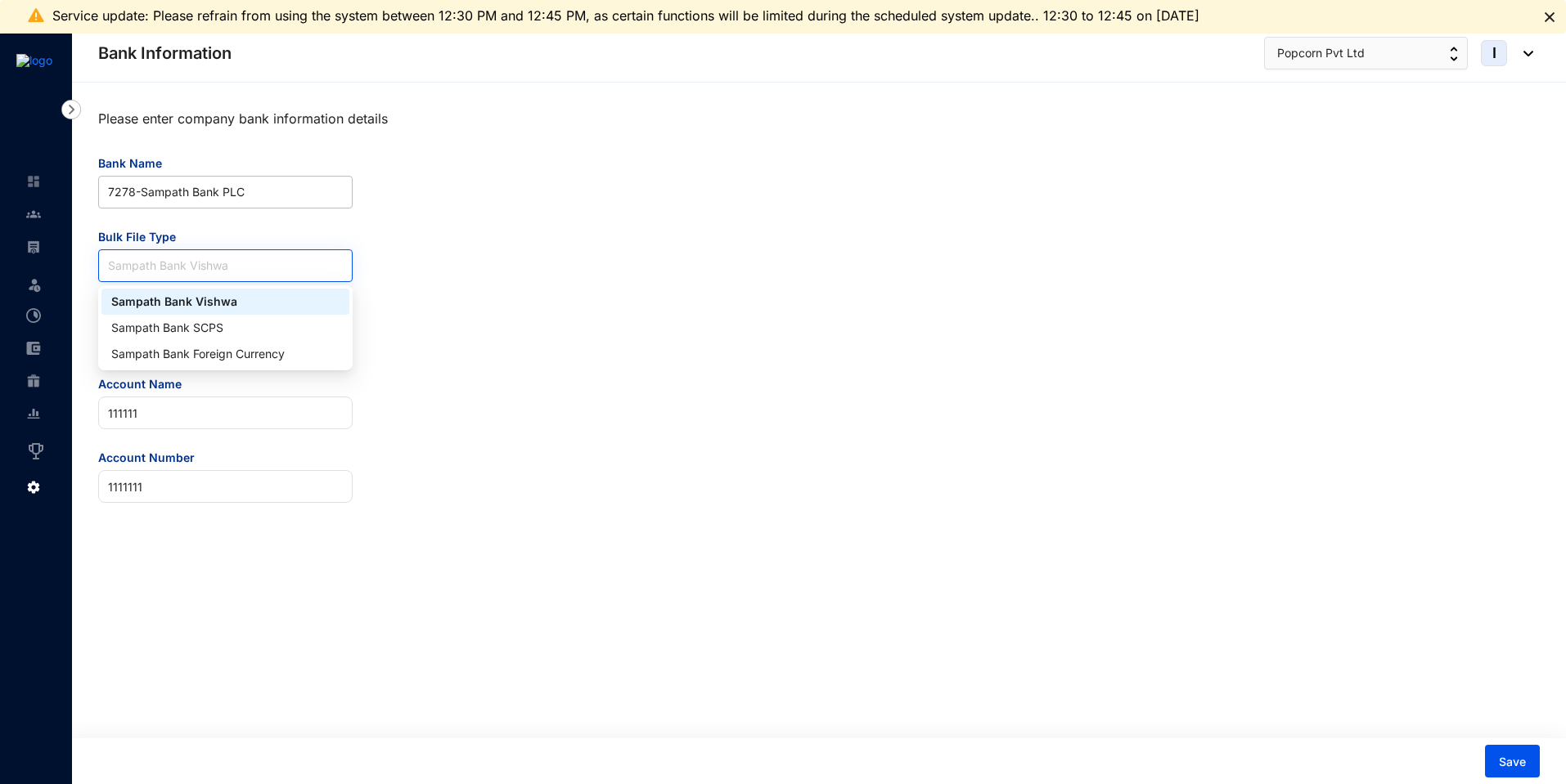
click at [231, 271] on span "Sampath Bank Vishwa" at bounding box center [226, 266] width 235 height 31
click at [210, 349] on div "Sampath Bank Foreign Currency" at bounding box center [225, 353] width 228 height 18
